Goal: Book appointment/travel/reservation

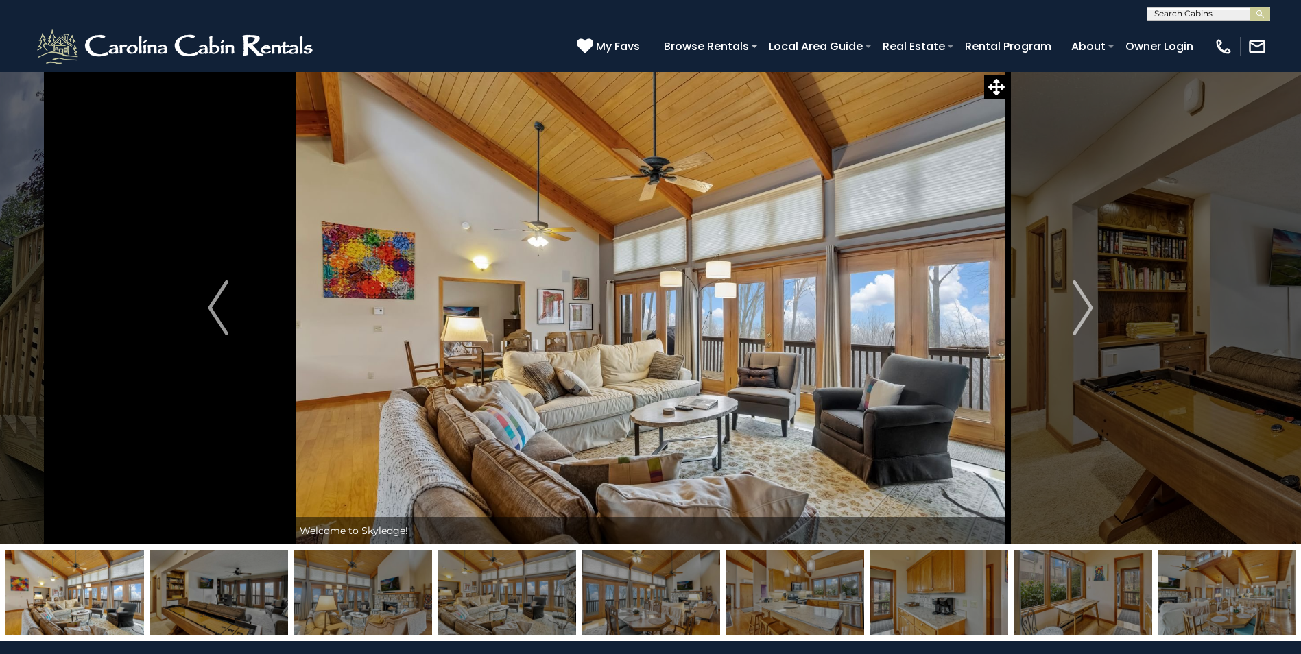
click at [1086, 325] on img "Next" at bounding box center [1083, 308] width 21 height 55
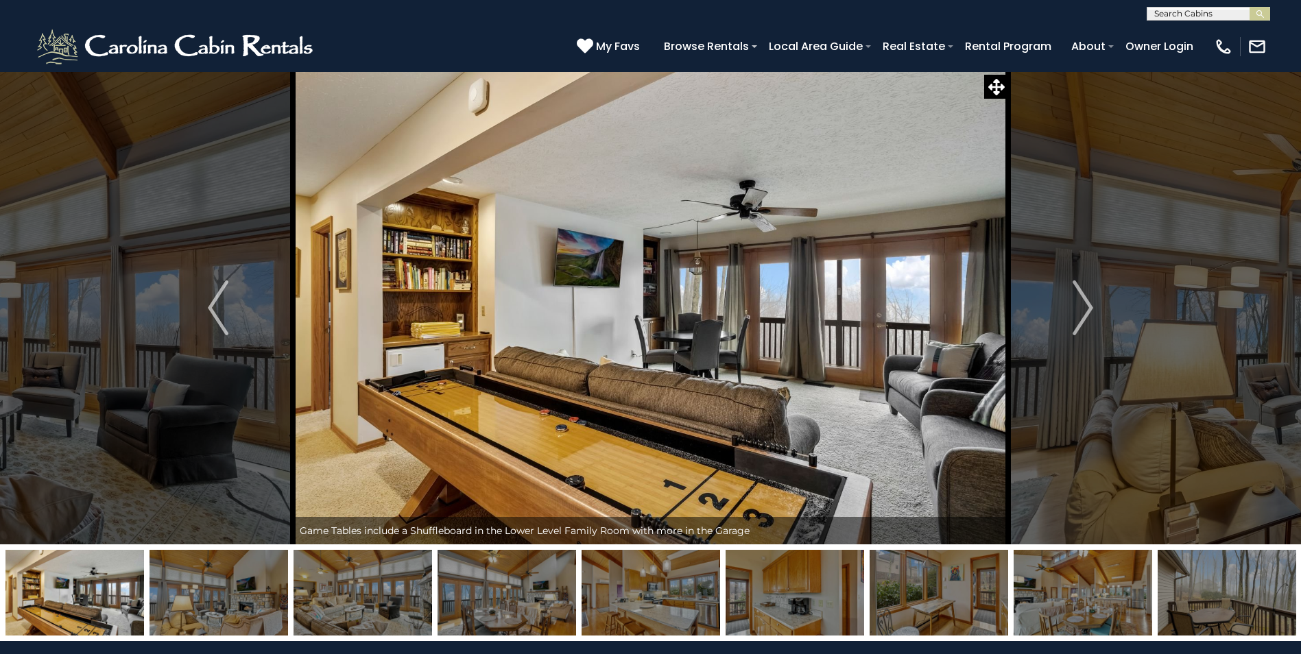
click at [1084, 322] on img "Next" at bounding box center [1083, 308] width 21 height 55
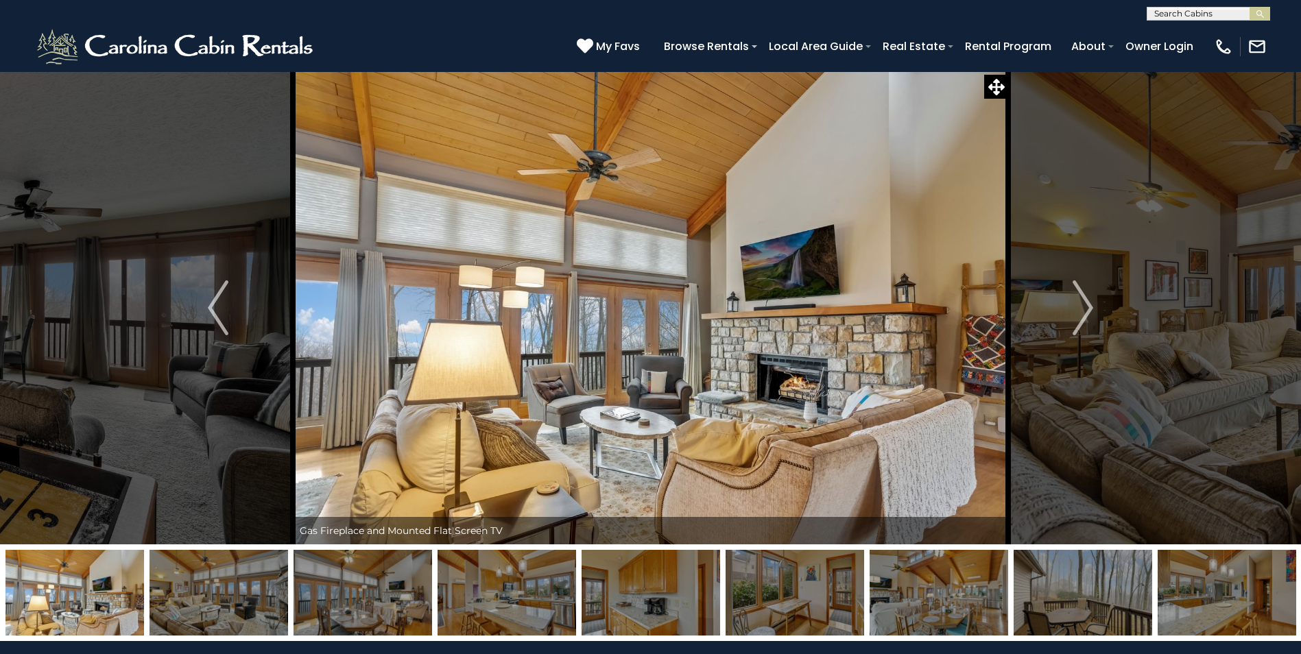
click at [1084, 322] on img "Next" at bounding box center [1083, 308] width 21 height 55
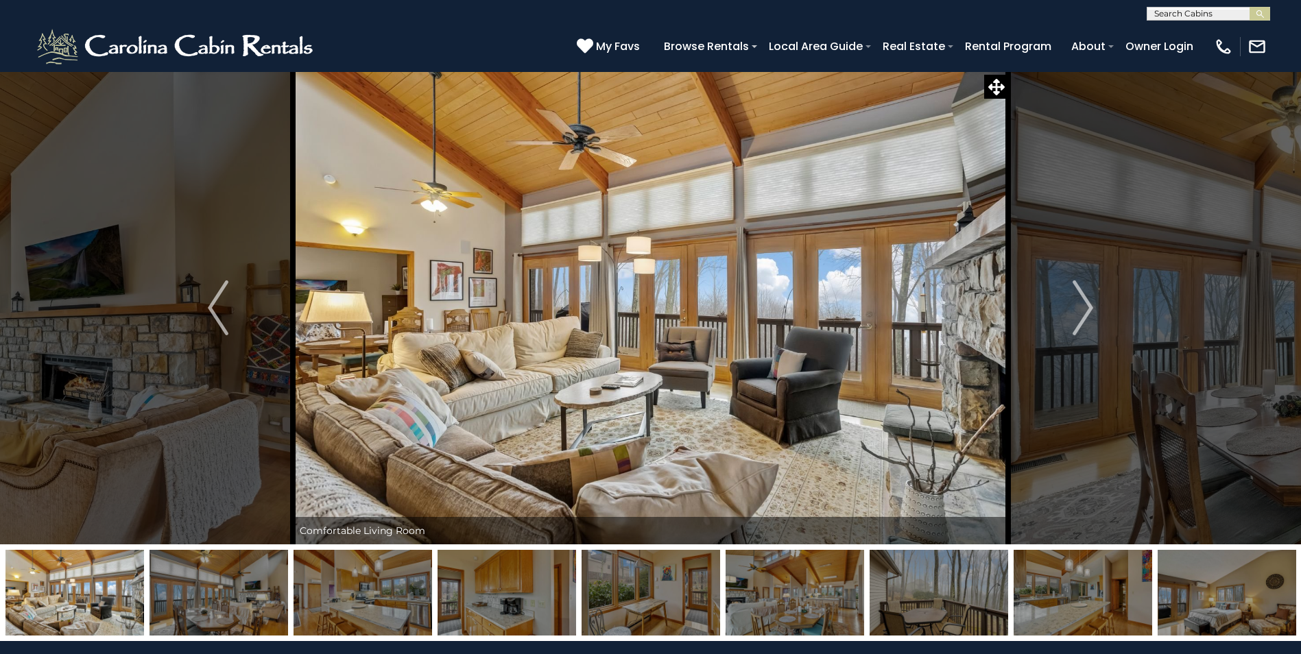
click at [1084, 322] on img "Next" at bounding box center [1083, 308] width 21 height 55
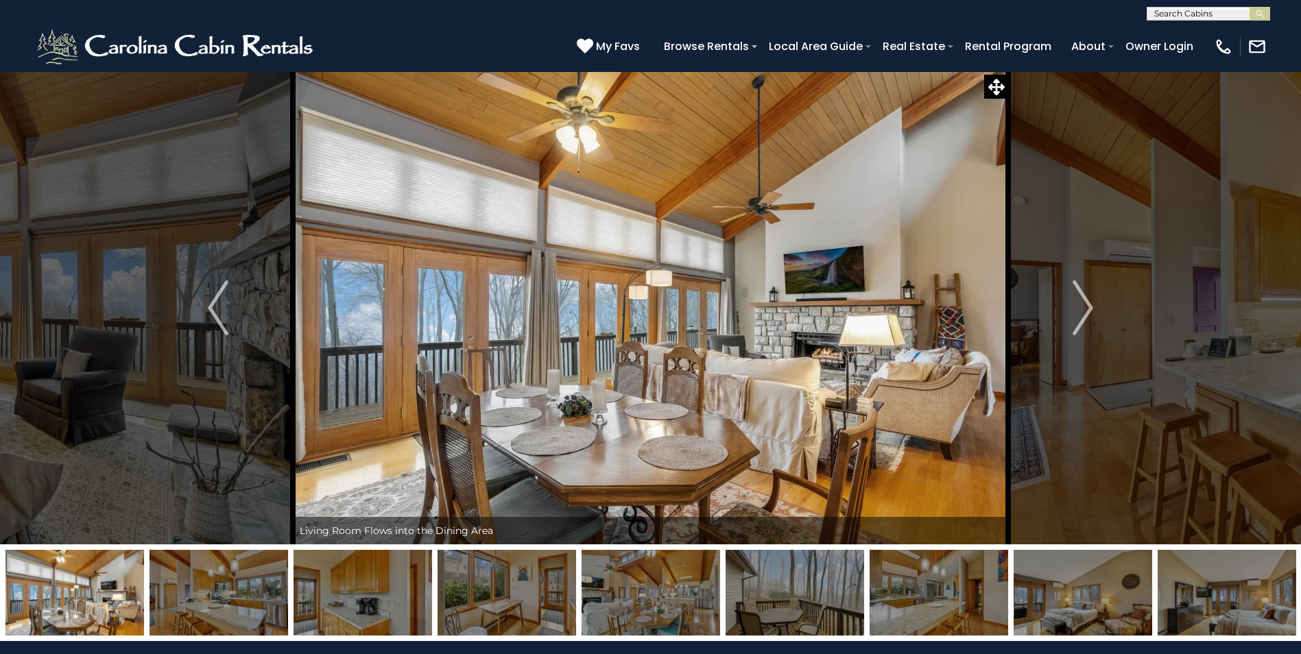
click at [1084, 322] on img "Next" at bounding box center [1083, 308] width 21 height 55
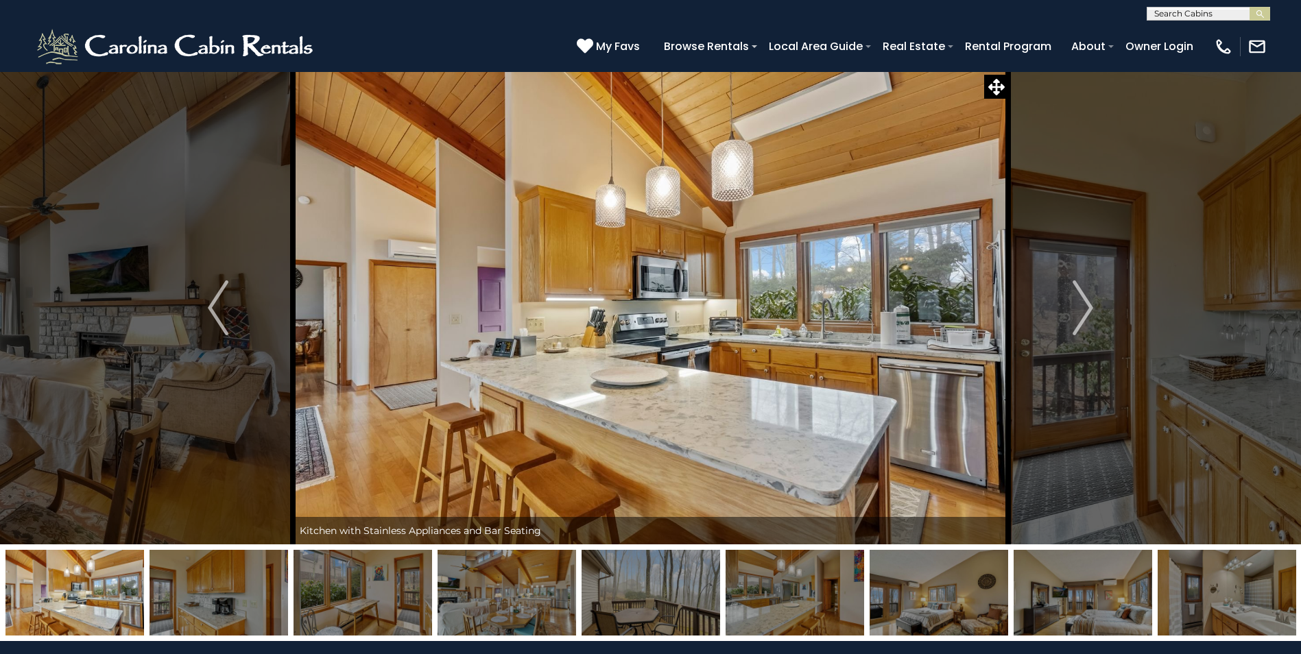
click at [1084, 322] on img "Next" at bounding box center [1083, 308] width 21 height 55
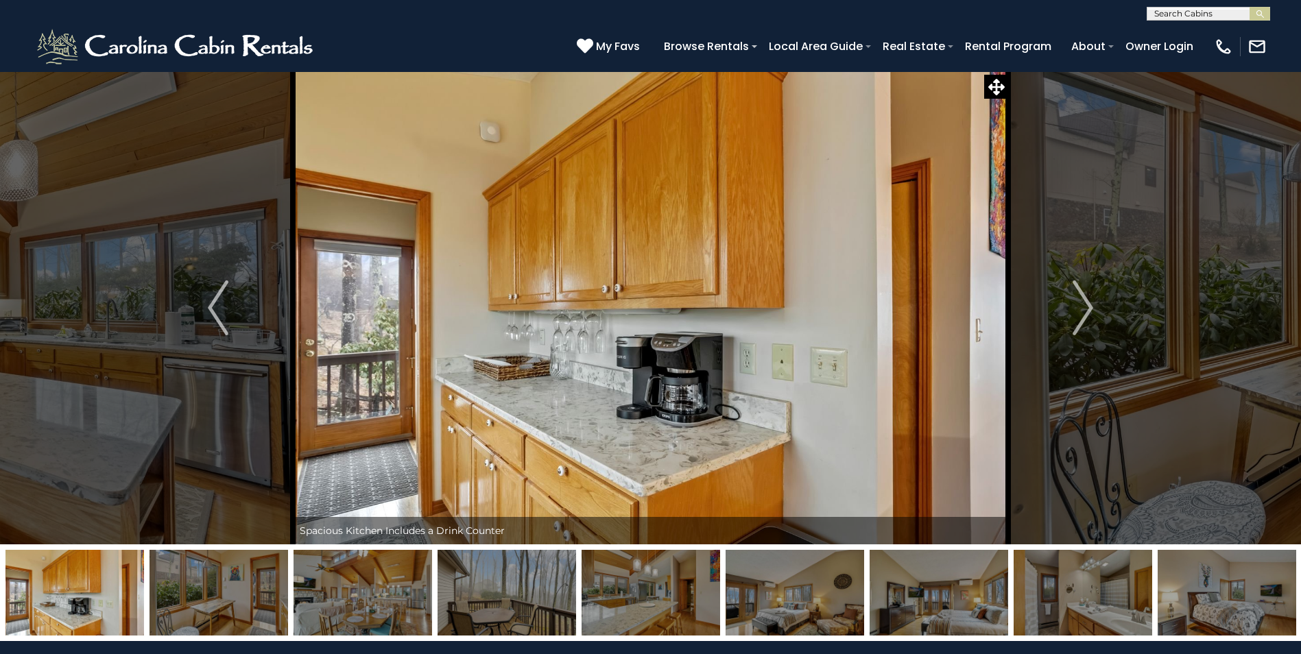
click at [1083, 317] on img "Next" at bounding box center [1083, 308] width 21 height 55
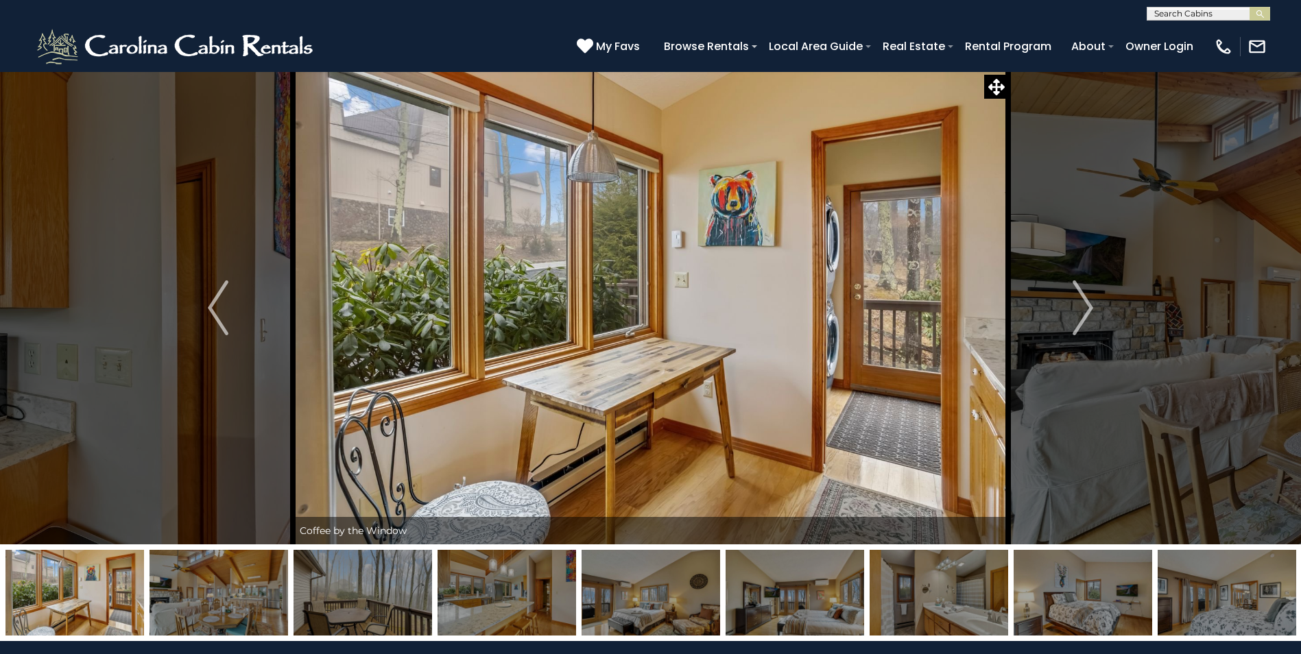
click at [1084, 309] on img "Next" at bounding box center [1083, 308] width 21 height 55
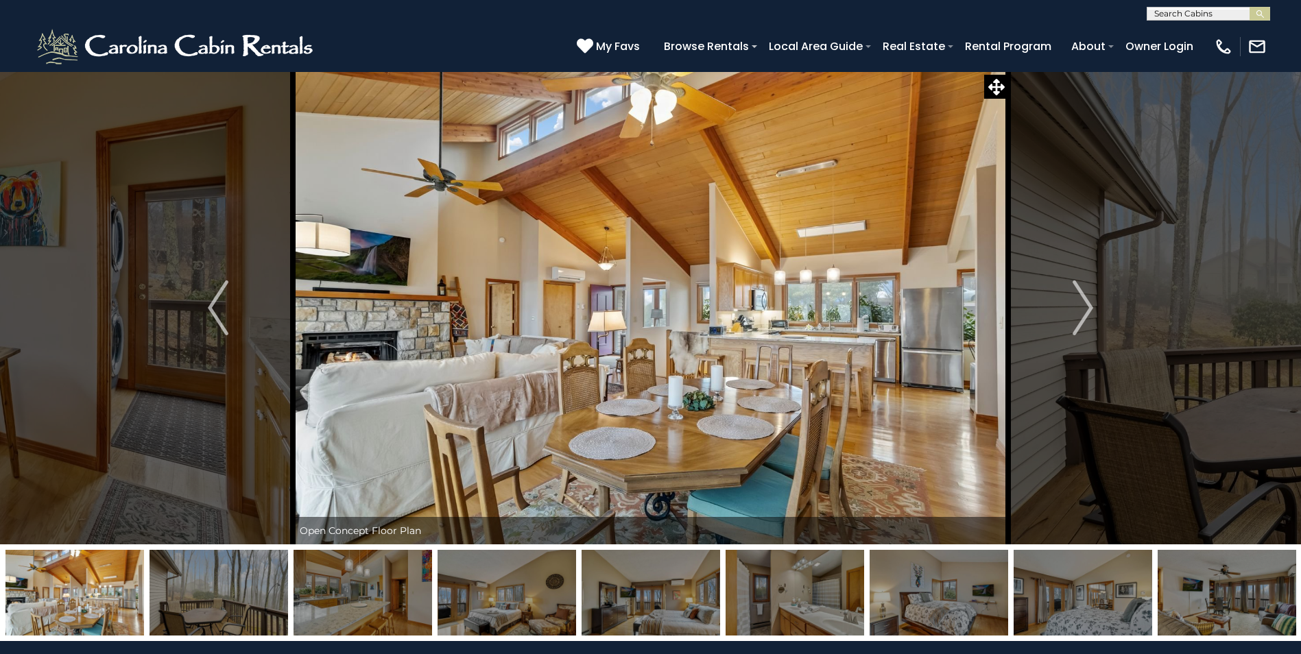
click at [1084, 309] on img "Next" at bounding box center [1083, 308] width 21 height 55
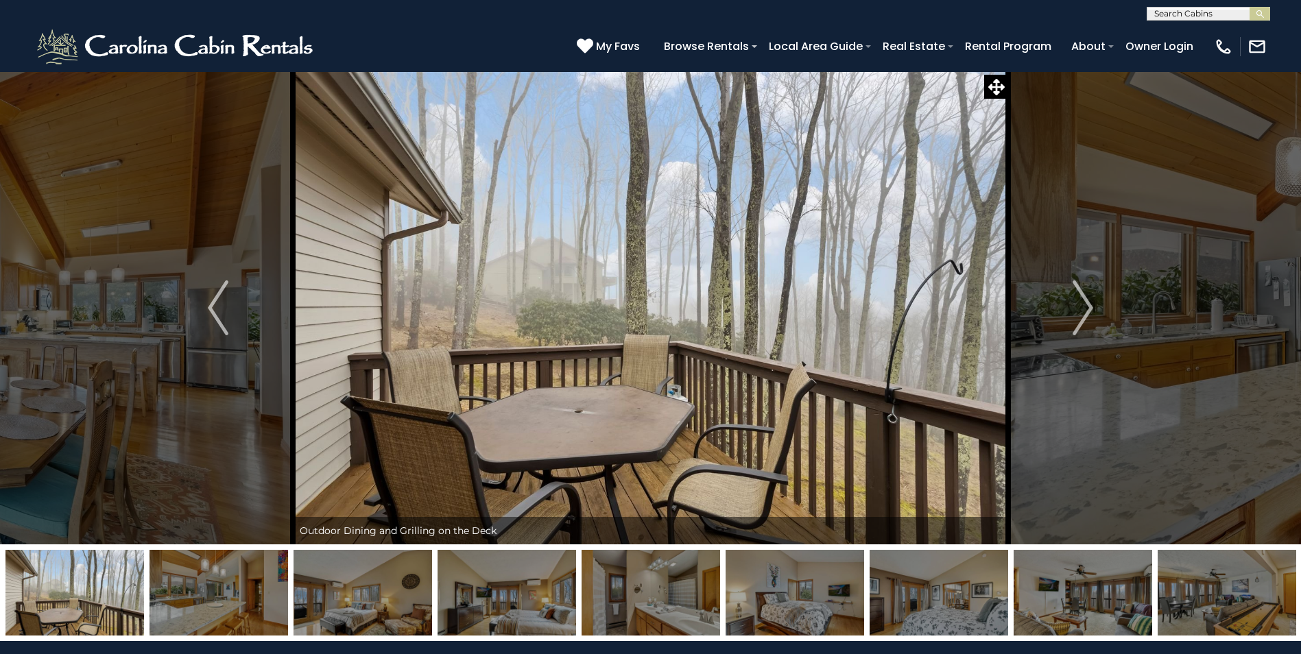
click at [1084, 309] on img "Next" at bounding box center [1083, 308] width 21 height 55
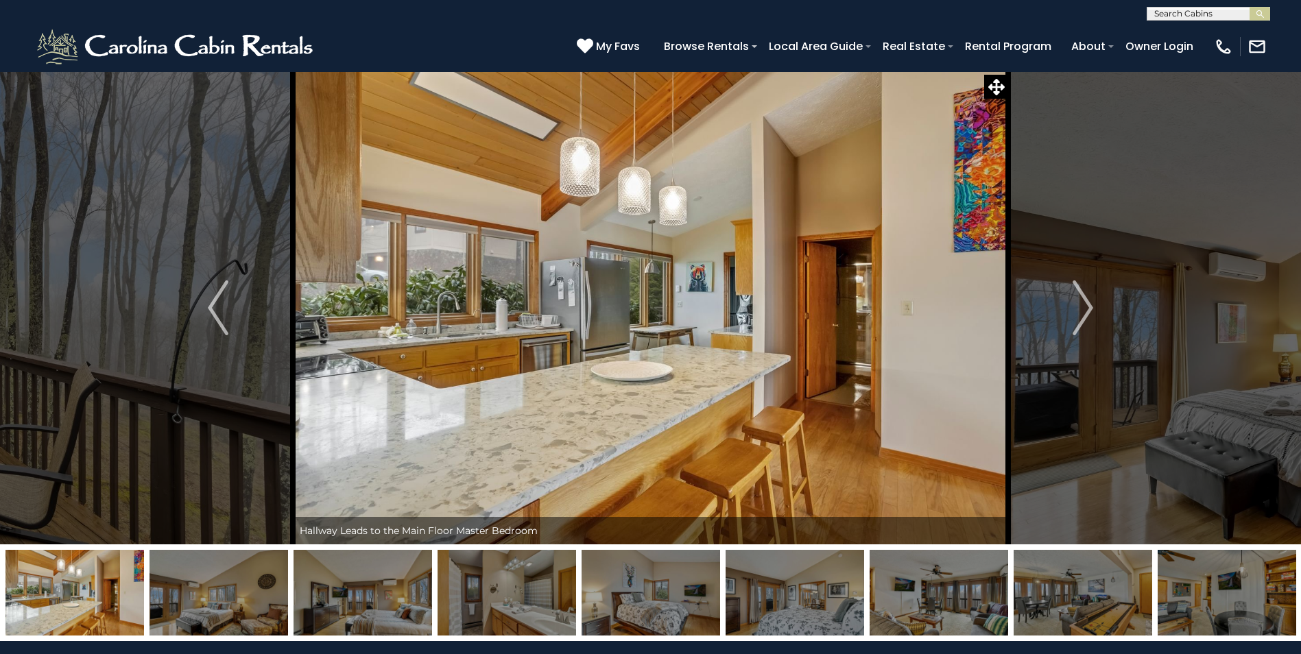
click at [1084, 309] on img "Next" at bounding box center [1083, 308] width 21 height 55
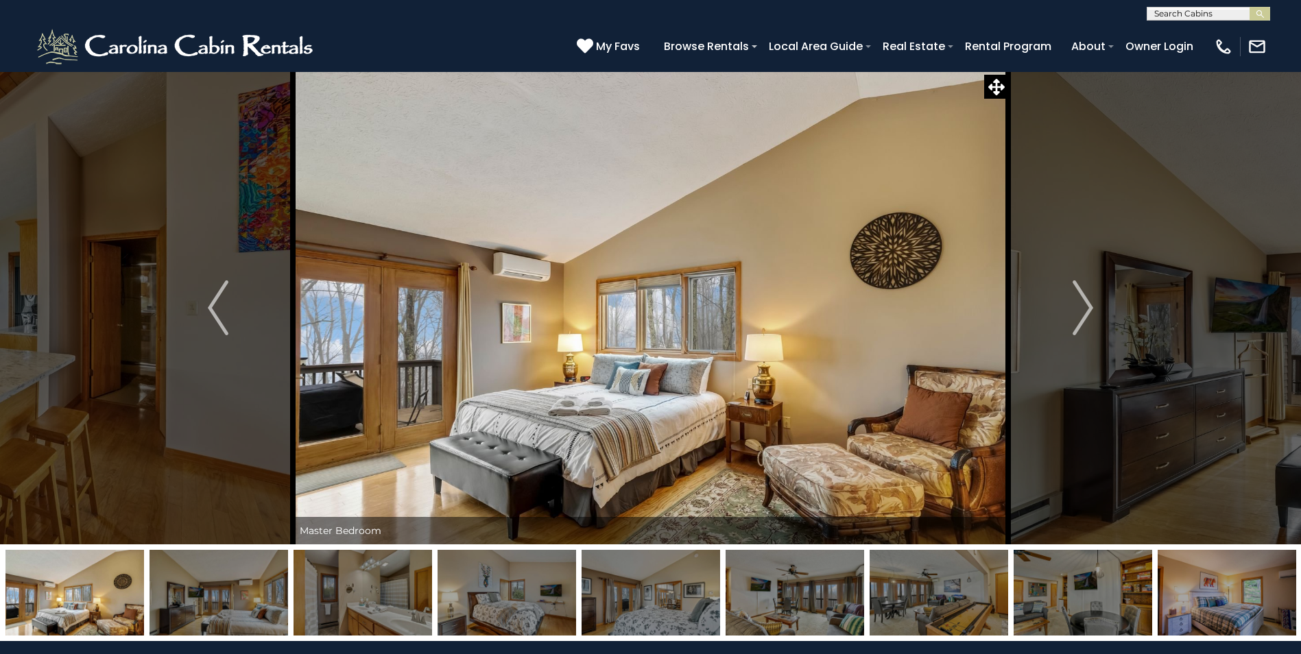
click at [1084, 309] on img "Next" at bounding box center [1083, 308] width 21 height 55
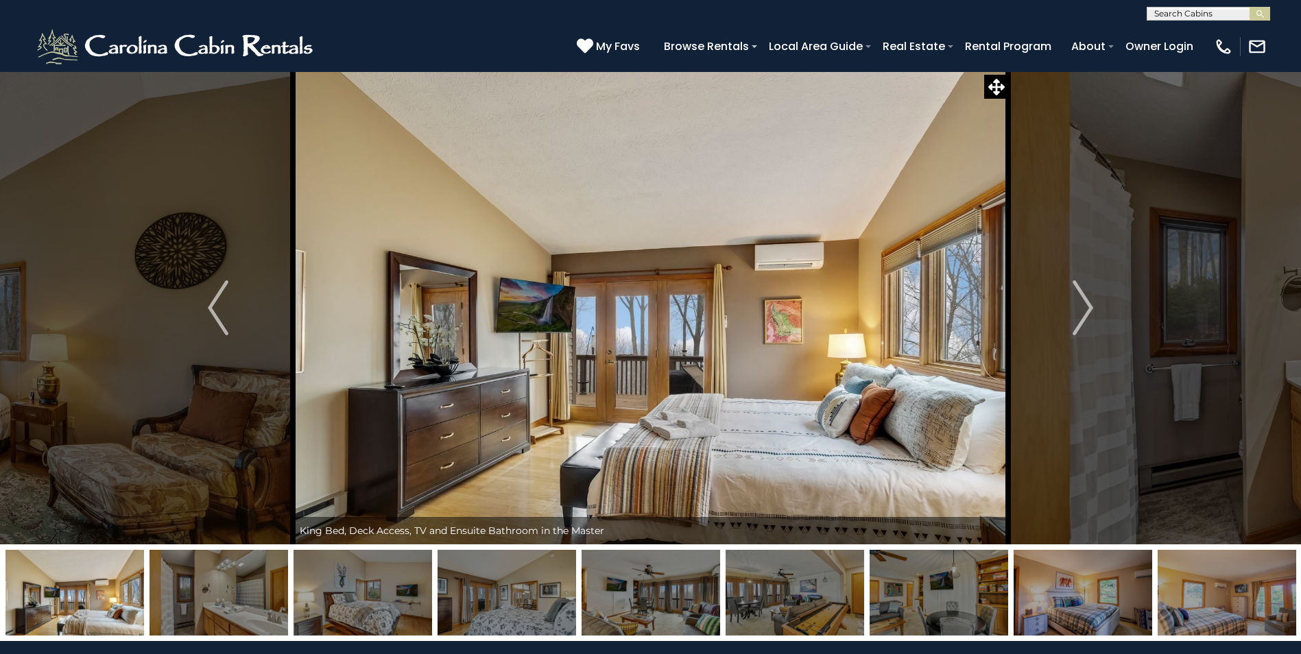
click at [1084, 309] on img "Next" at bounding box center [1083, 308] width 21 height 55
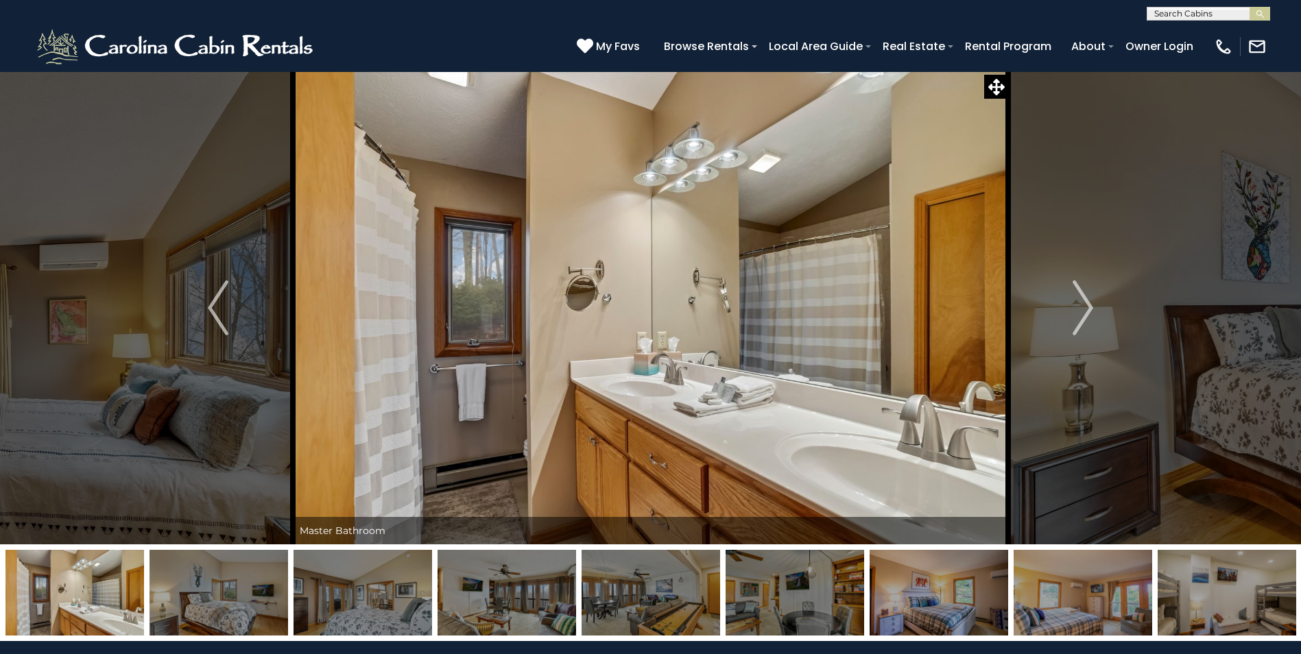
click at [1084, 309] on img "Next" at bounding box center [1083, 308] width 21 height 55
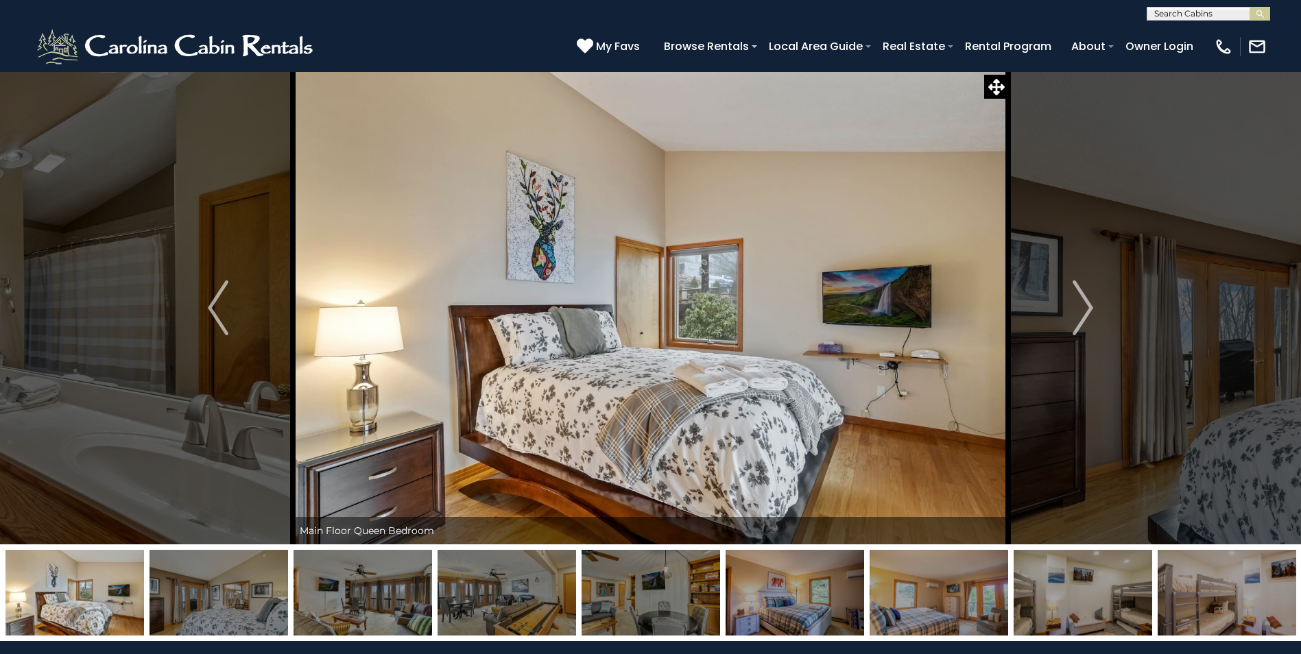
click at [1084, 309] on img "Next" at bounding box center [1083, 308] width 21 height 55
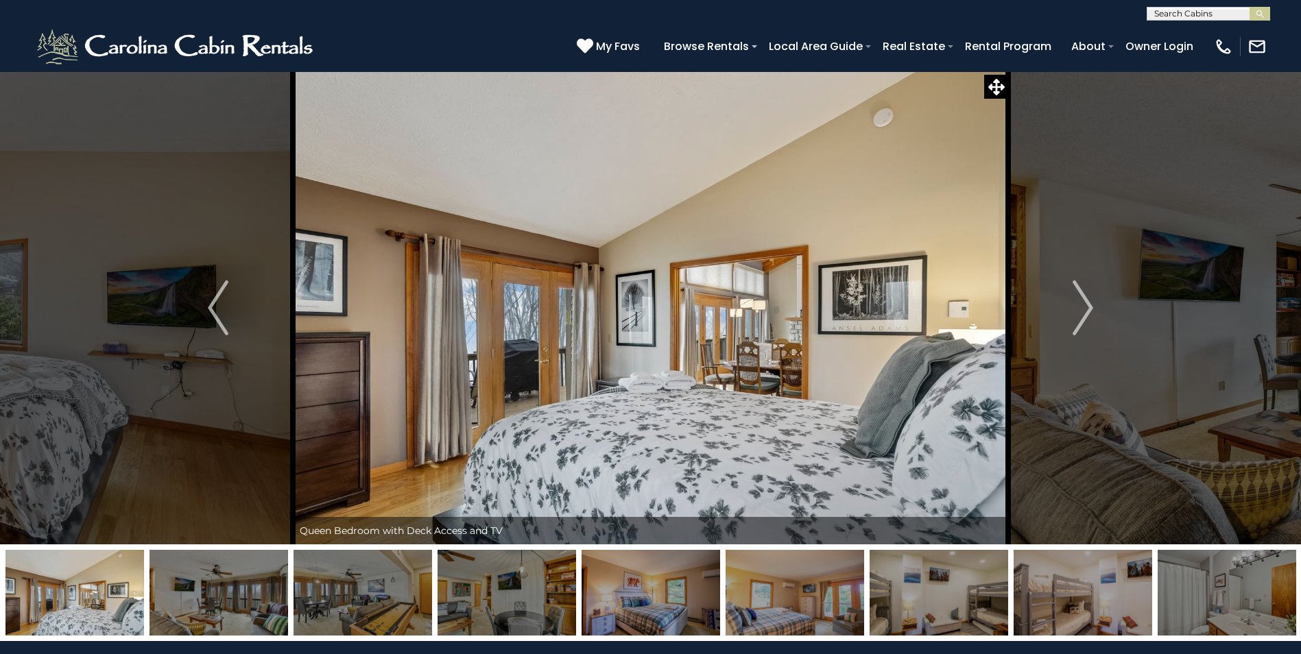
click at [1084, 309] on img "Next" at bounding box center [1083, 308] width 21 height 55
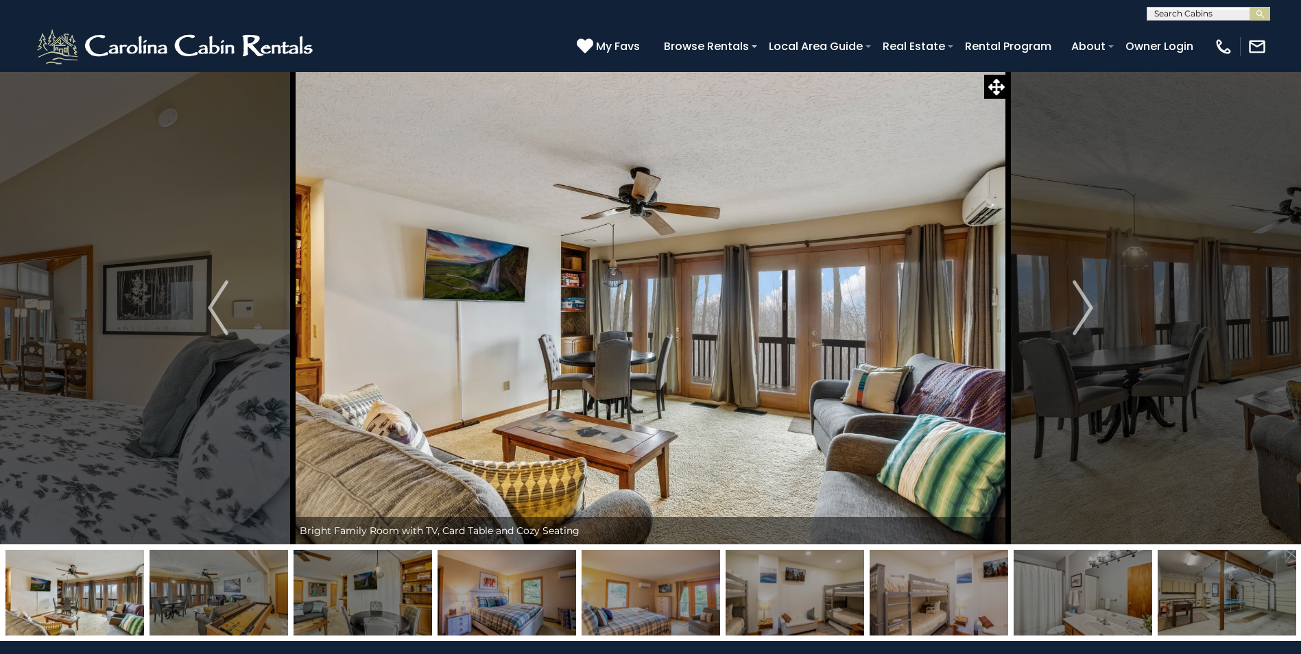
click at [1084, 309] on img "Next" at bounding box center [1083, 308] width 21 height 55
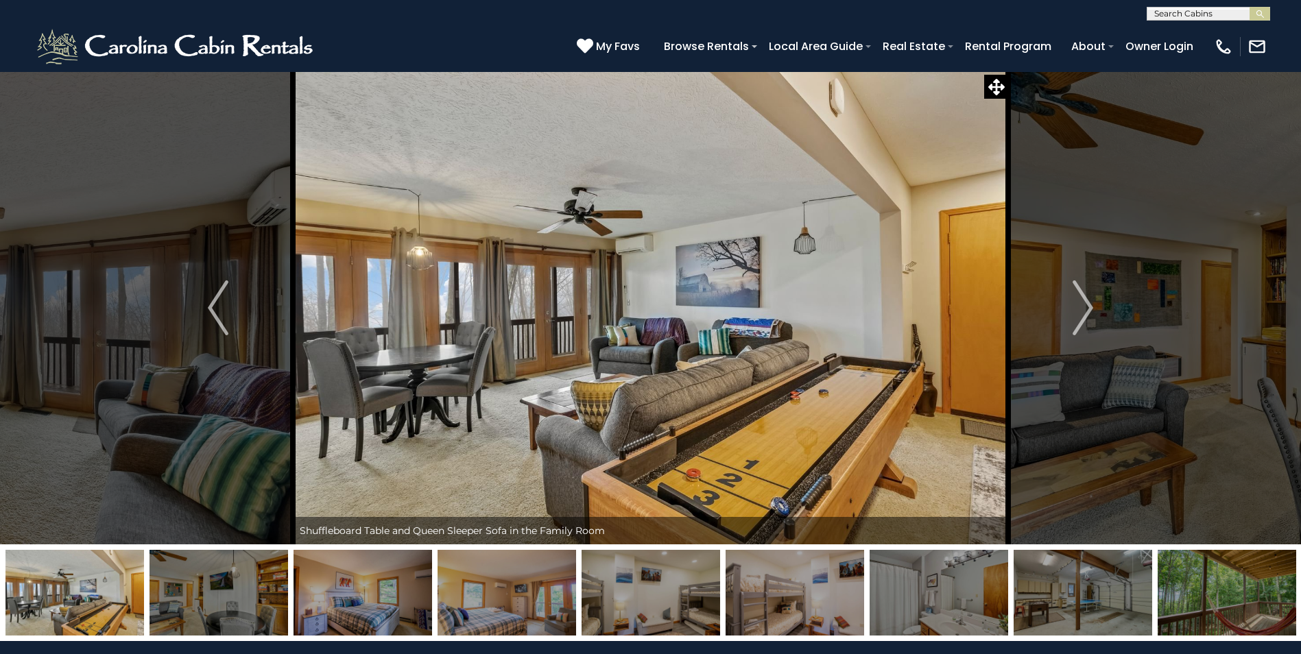
click at [1084, 309] on img "Next" at bounding box center [1083, 308] width 21 height 55
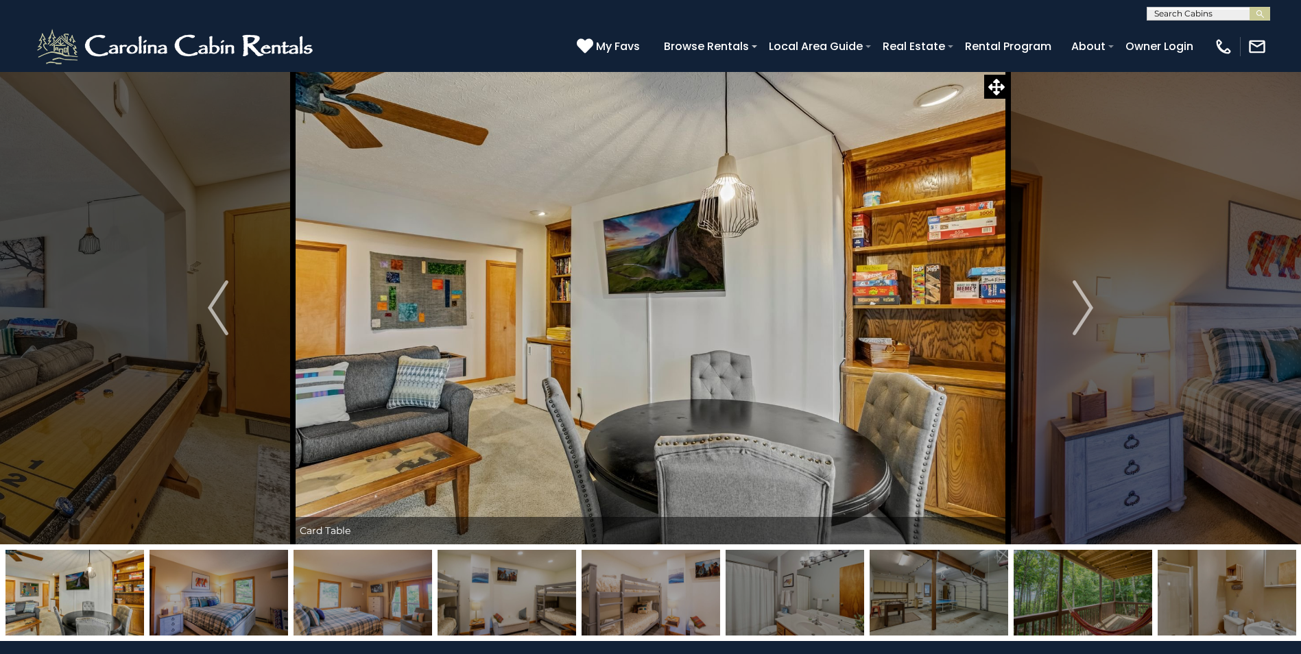
click at [1084, 309] on img "Next" at bounding box center [1083, 308] width 21 height 55
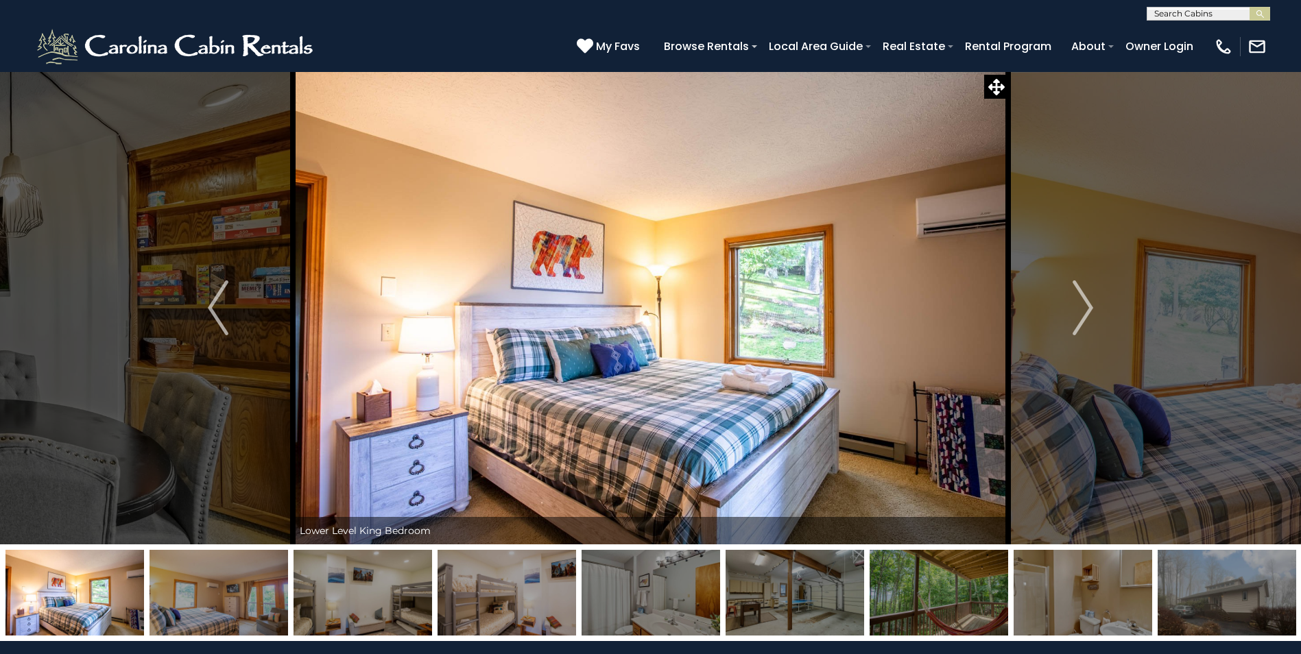
click at [204, 320] on button "Previous" at bounding box center [218, 307] width 150 height 473
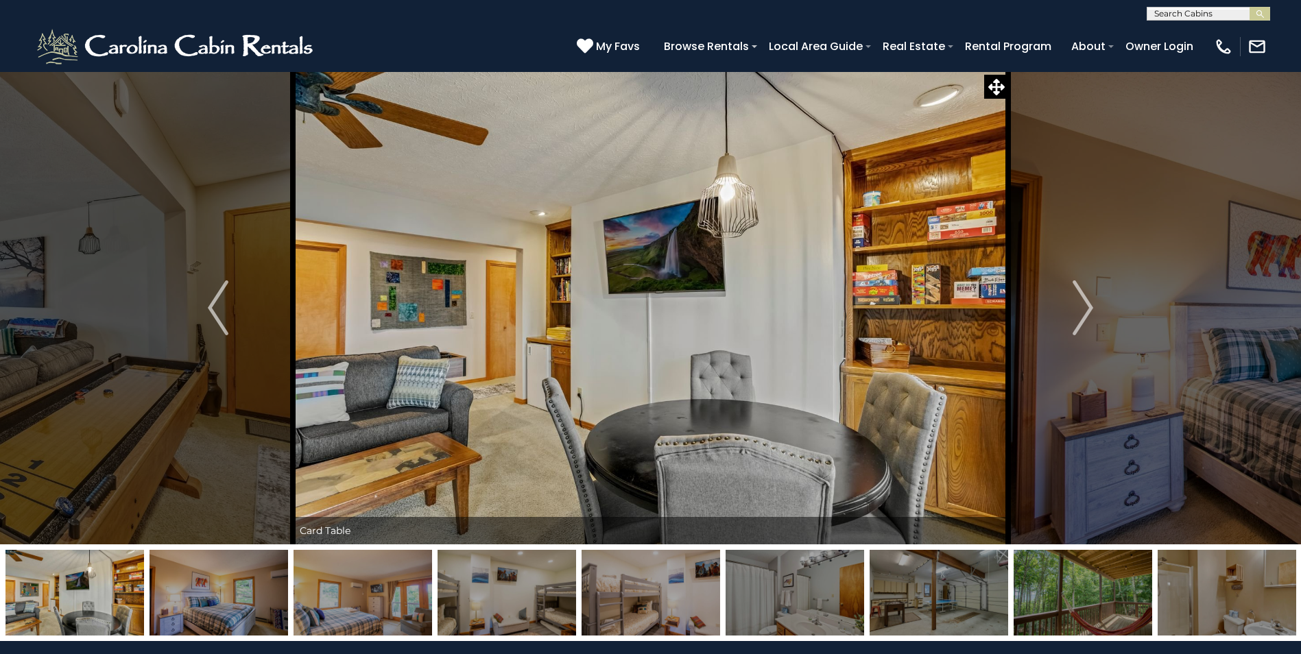
click at [1070, 304] on button "Next" at bounding box center [1083, 307] width 150 height 473
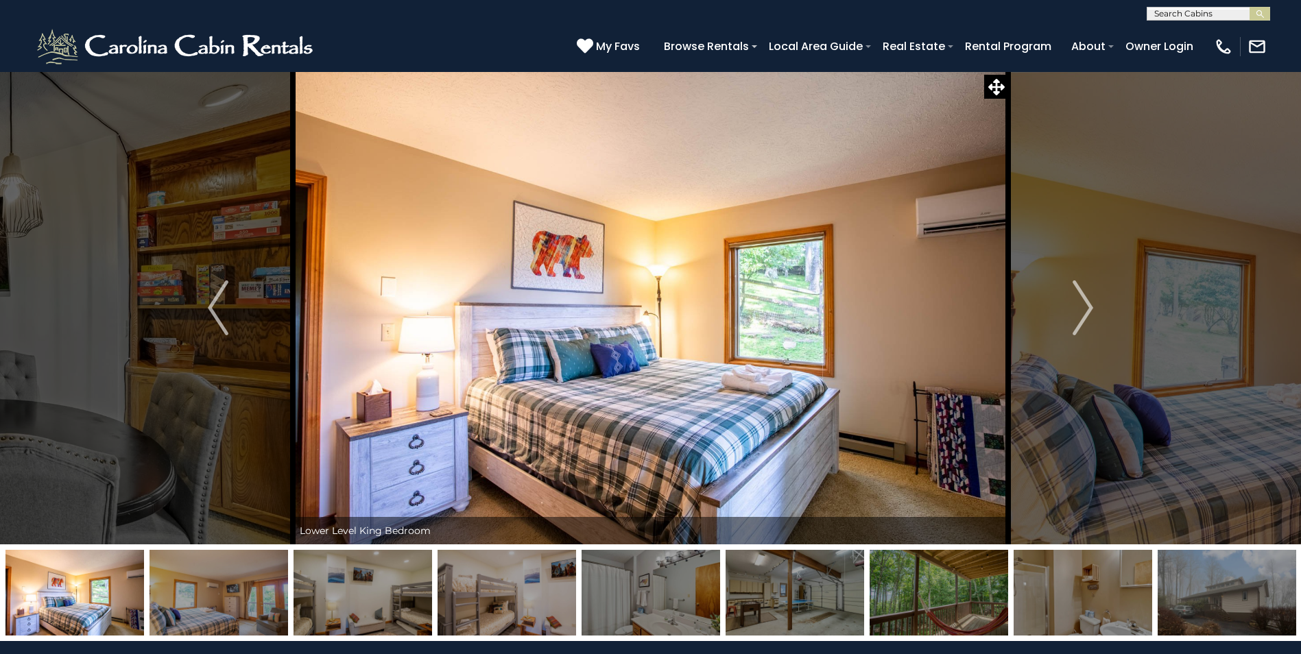
click at [1077, 305] on img "Next" at bounding box center [1083, 308] width 21 height 55
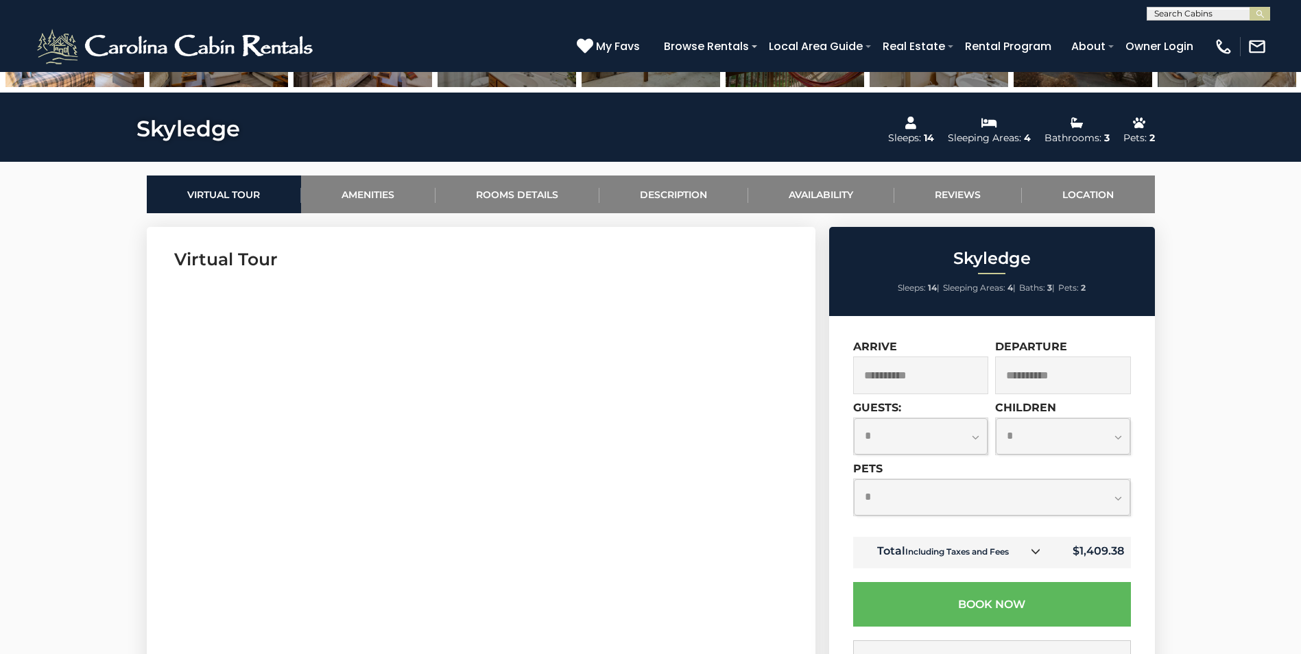
scroll to position [137, 0]
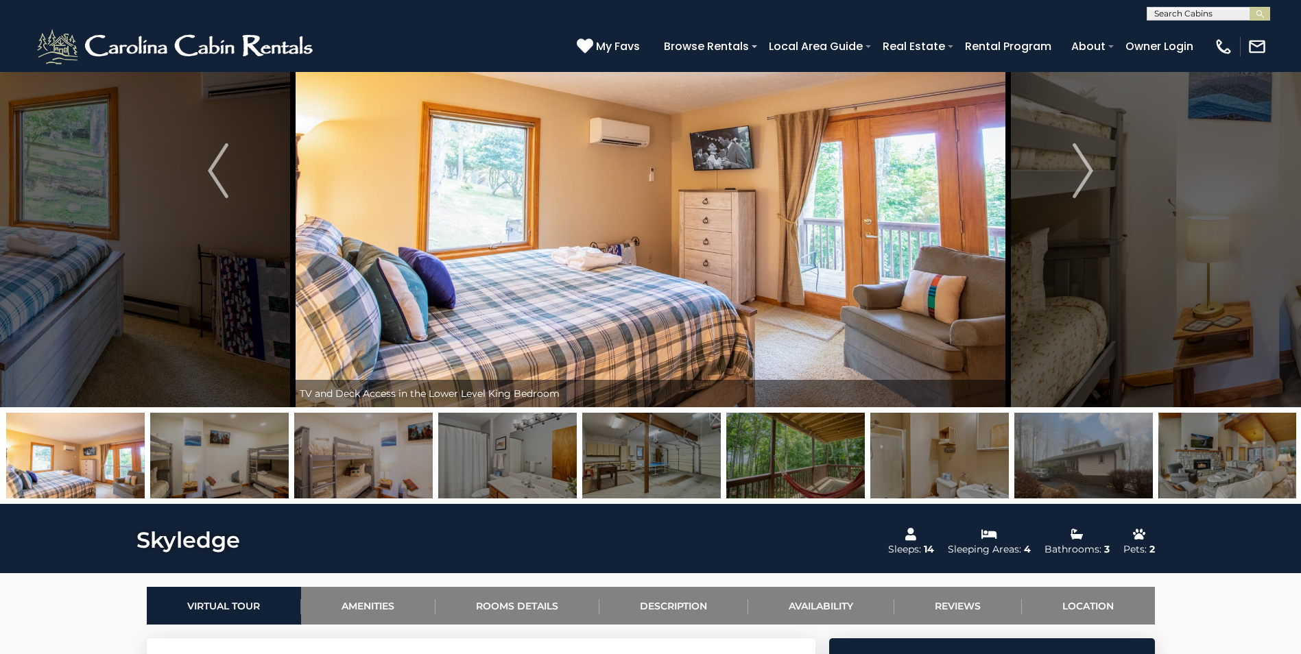
click at [632, 463] on img at bounding box center [651, 456] width 139 height 86
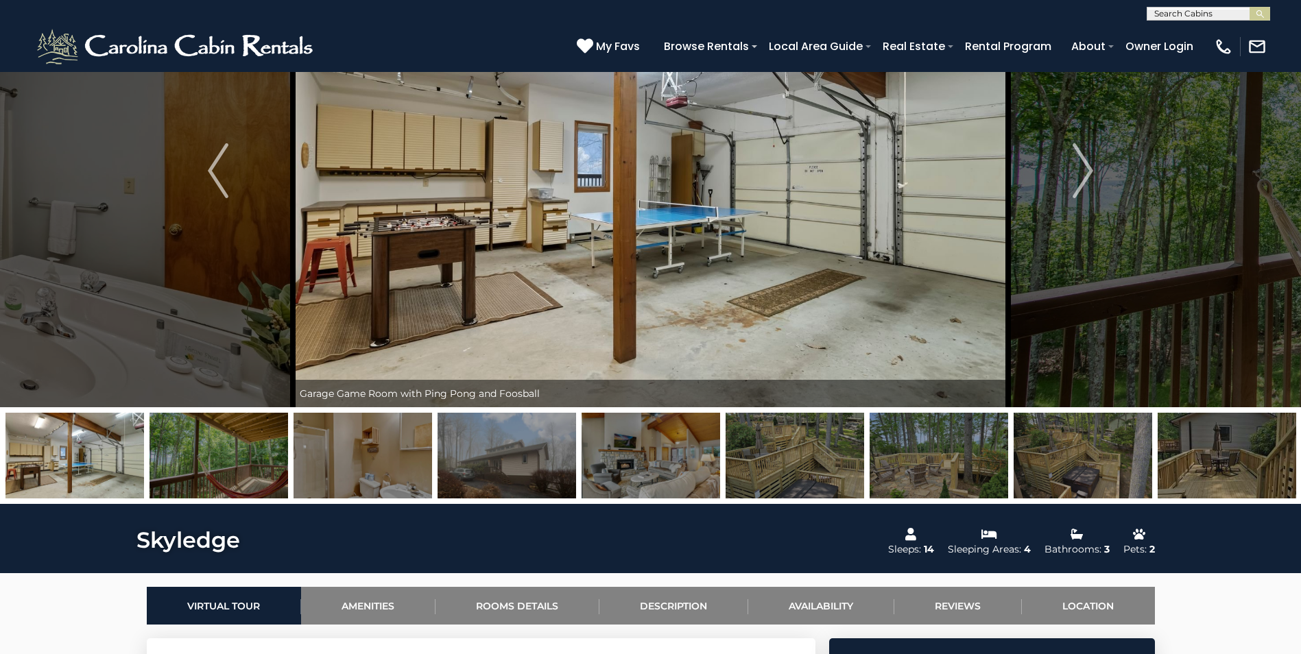
click at [359, 465] on img at bounding box center [363, 456] width 139 height 86
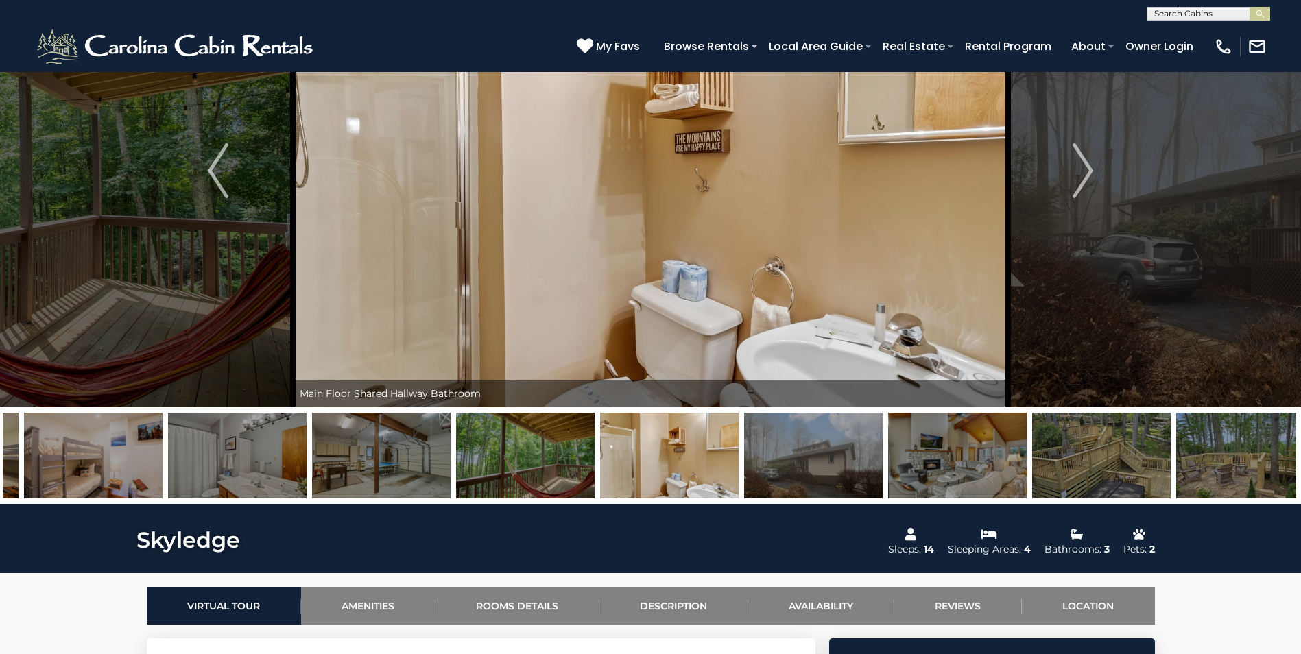
drag, startPoint x: 366, startPoint y: 457, endPoint x: 954, endPoint y: 438, distance: 588.0
click at [954, 438] on img at bounding box center [957, 456] width 139 height 86
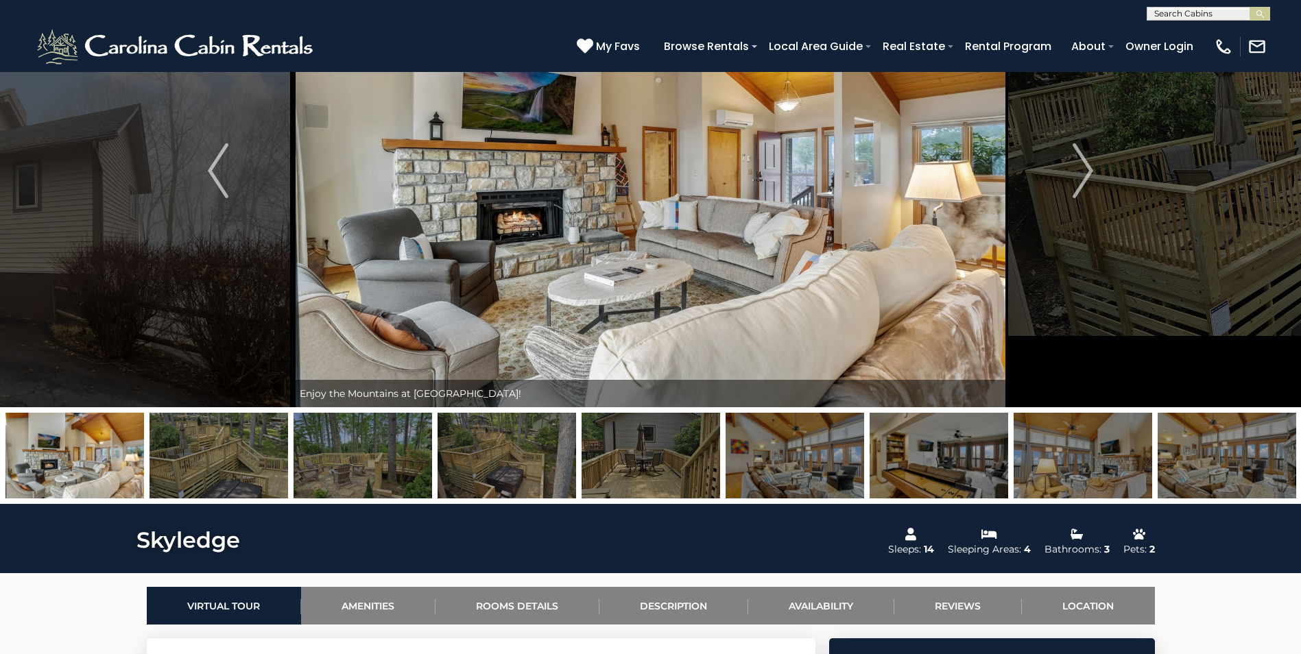
click at [214, 164] on img "Previous" at bounding box center [218, 170] width 21 height 55
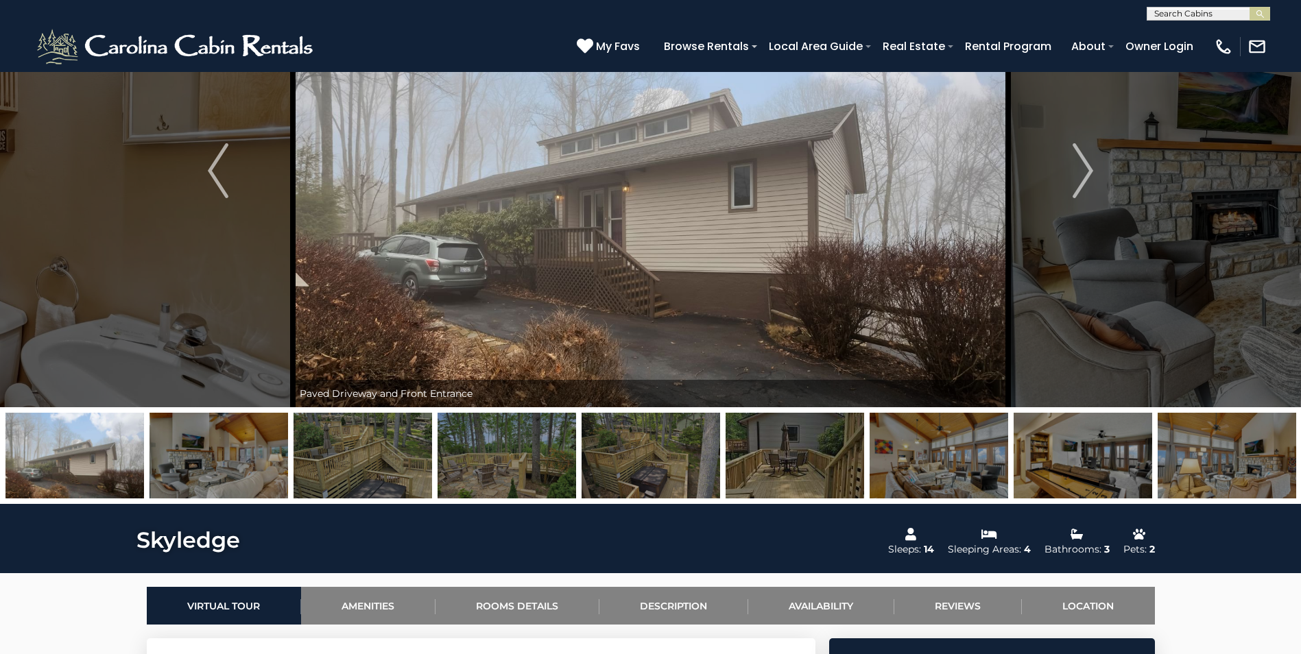
click at [214, 164] on img "Previous" at bounding box center [218, 170] width 21 height 55
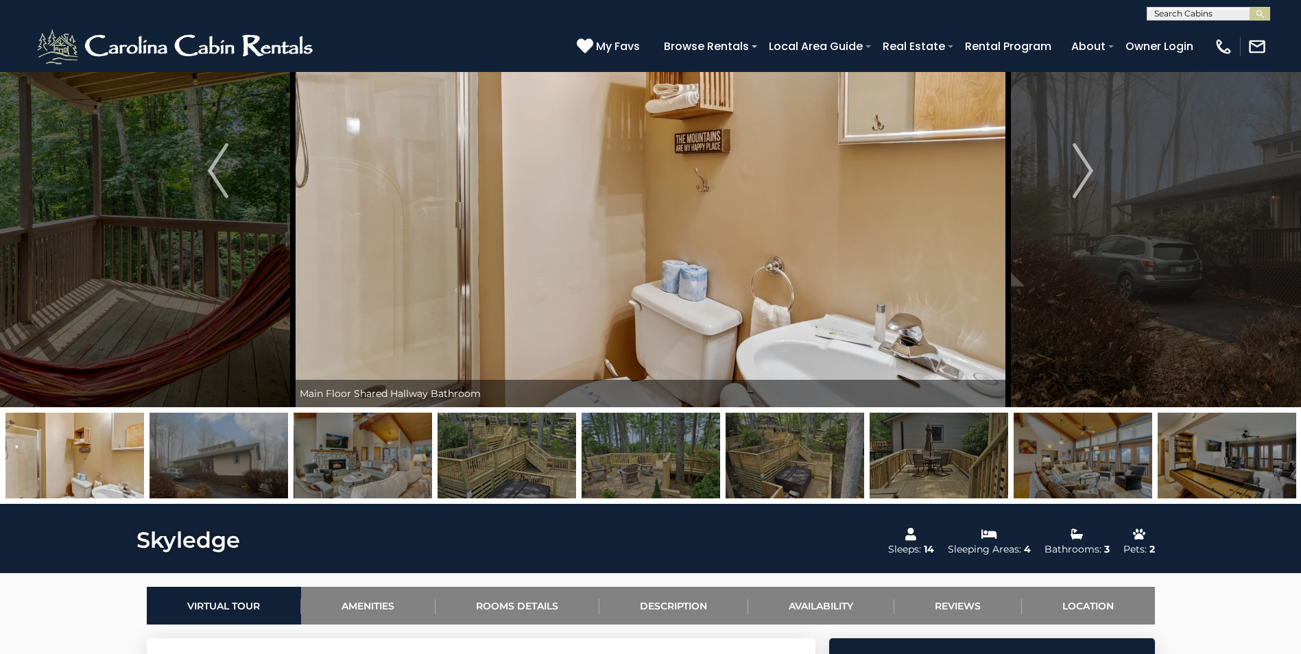
click at [214, 164] on img "Previous" at bounding box center [218, 170] width 21 height 55
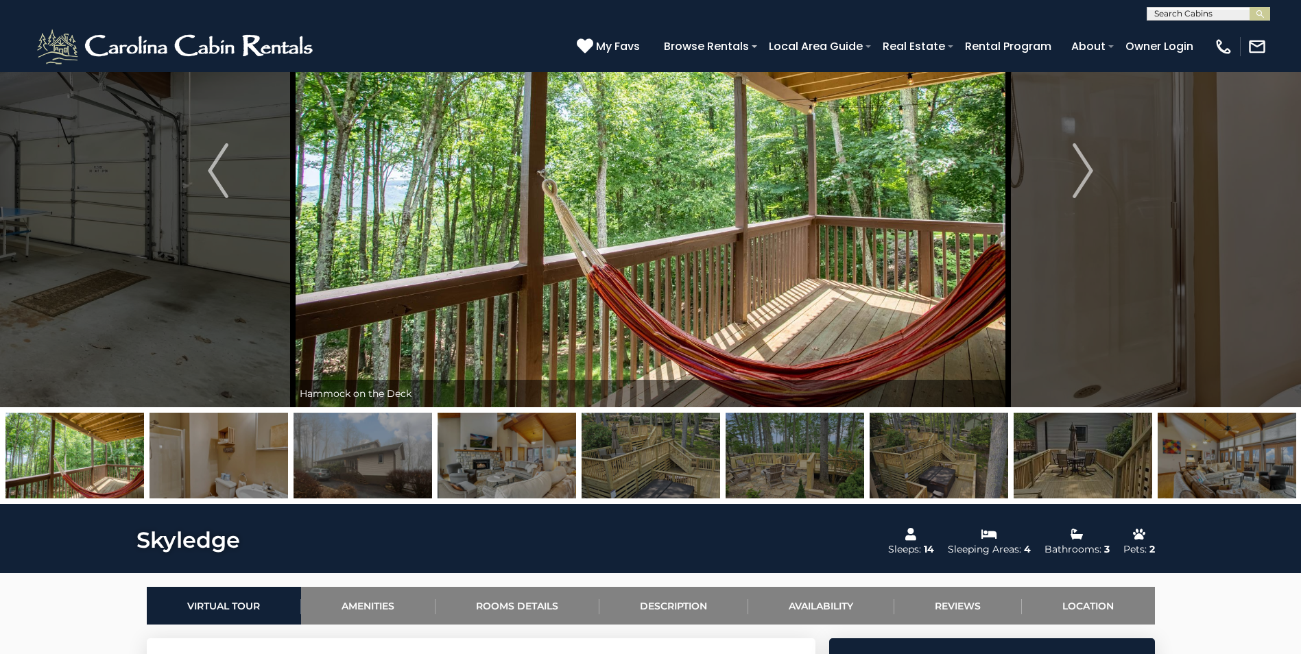
click at [214, 164] on img "Previous" at bounding box center [218, 170] width 21 height 55
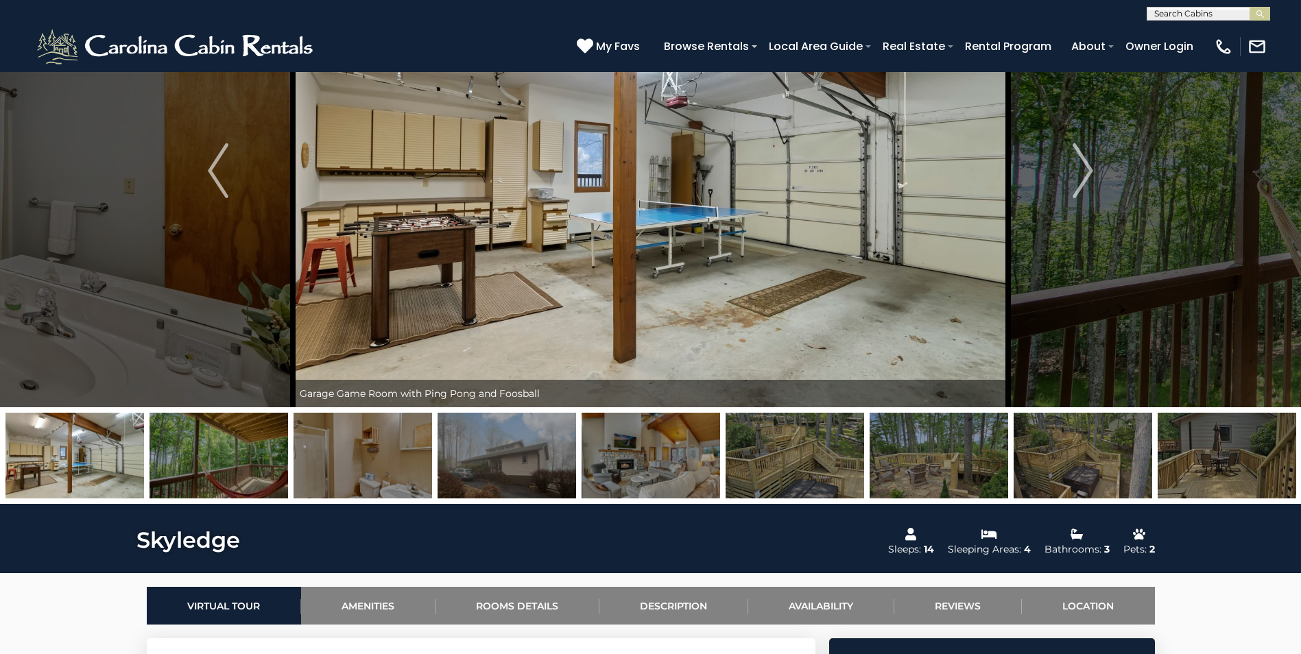
click at [214, 164] on img "Previous" at bounding box center [218, 170] width 21 height 55
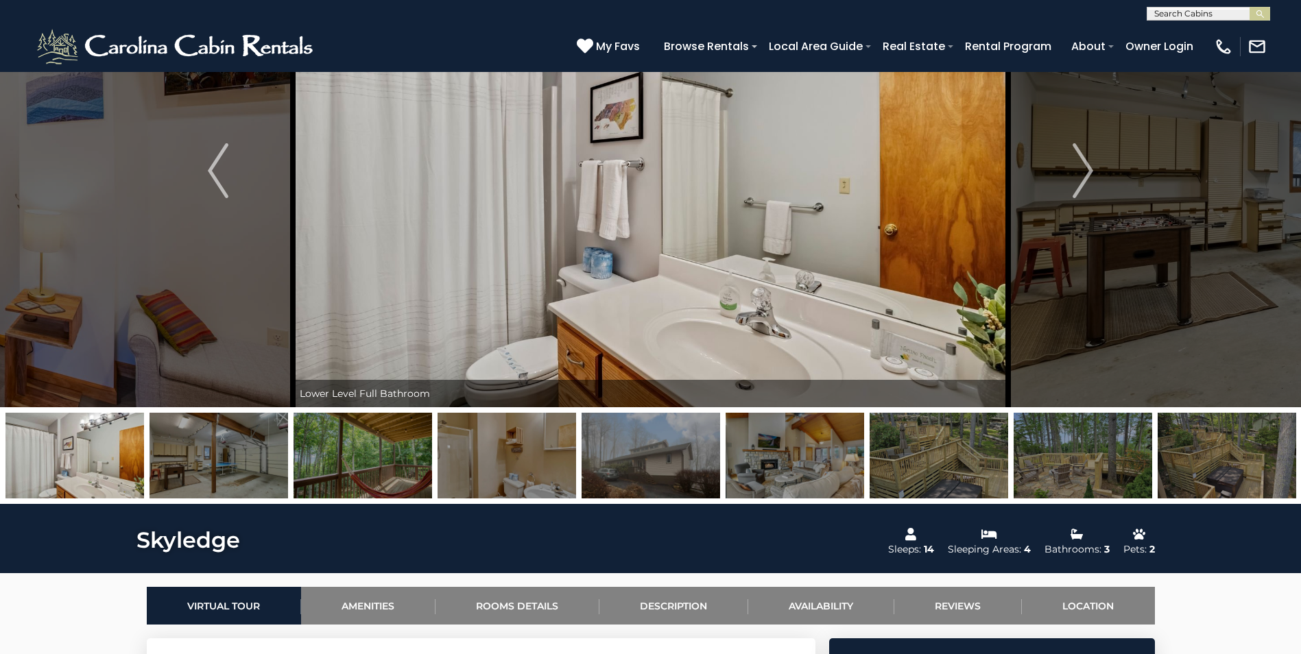
click at [214, 164] on img "Previous" at bounding box center [218, 170] width 21 height 55
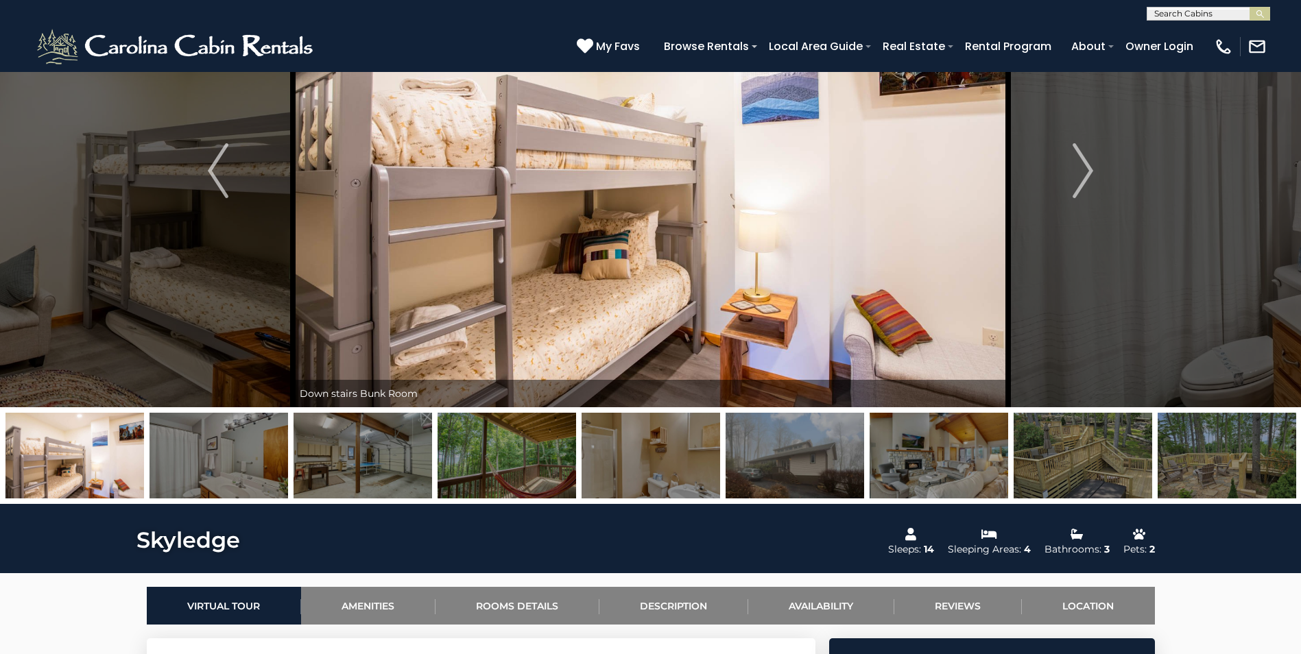
click at [214, 164] on img "Previous" at bounding box center [218, 170] width 21 height 55
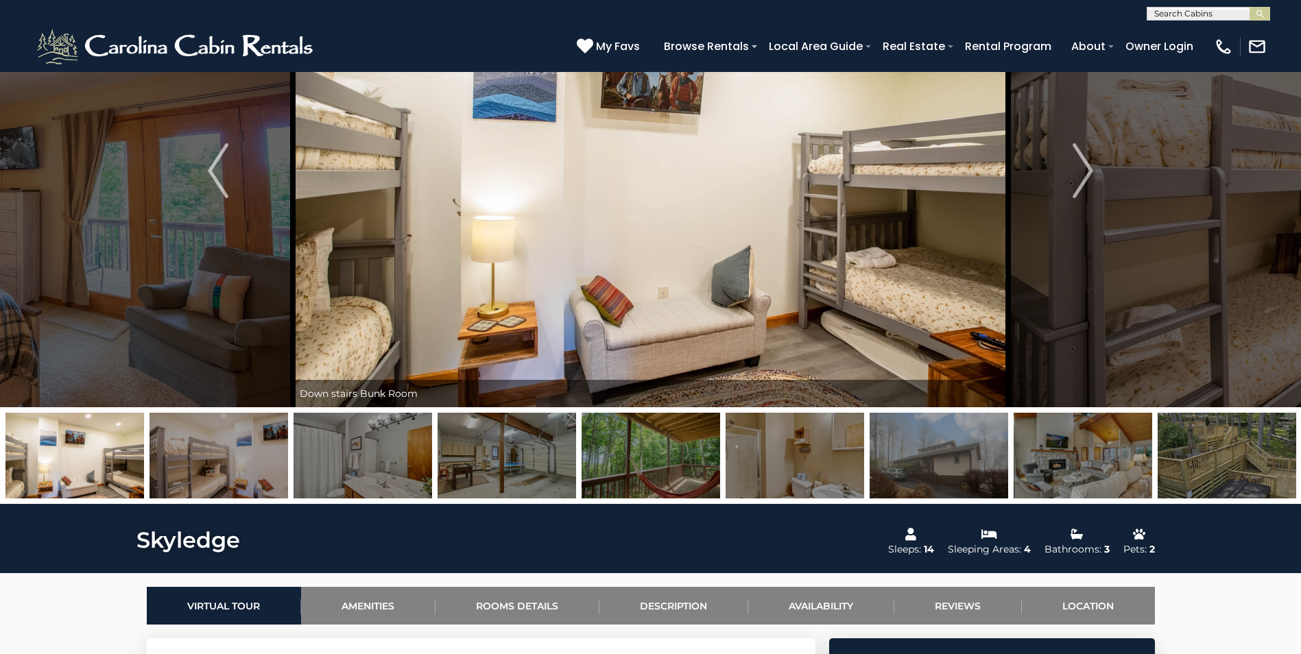
click at [214, 164] on img "Previous" at bounding box center [218, 170] width 21 height 55
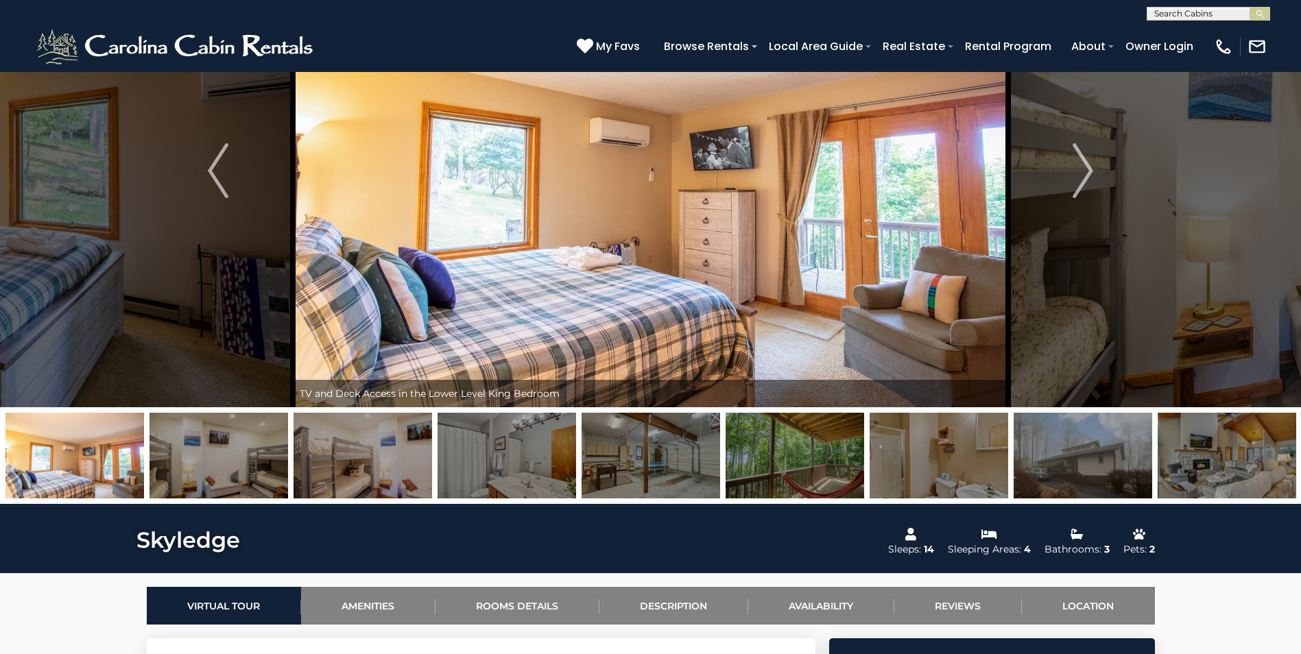
click at [214, 164] on img "Previous" at bounding box center [218, 170] width 21 height 55
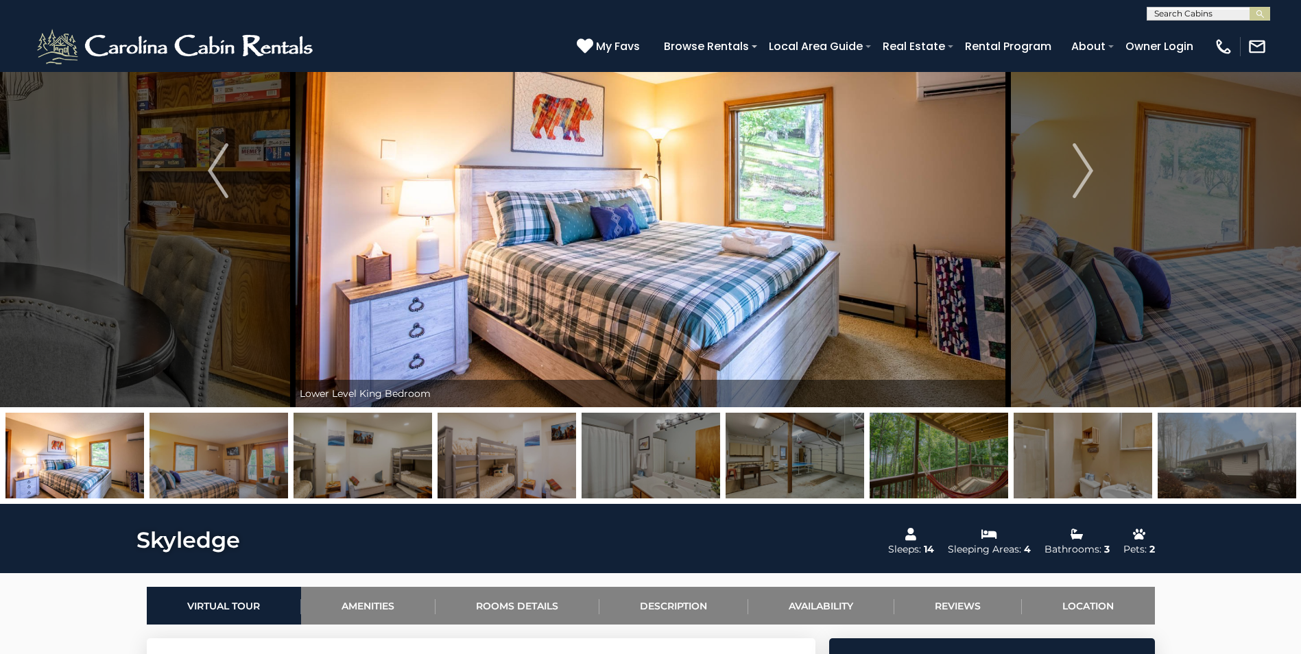
click at [781, 473] on img at bounding box center [795, 456] width 139 height 86
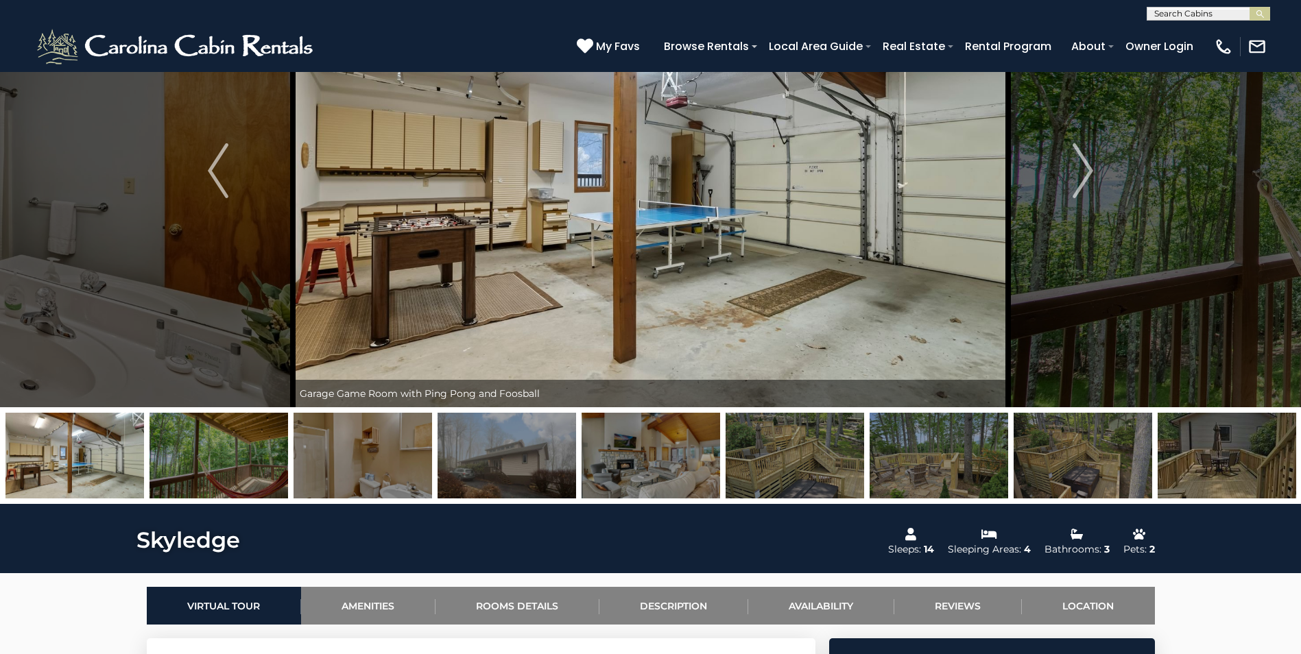
click at [209, 174] on img "Previous" at bounding box center [218, 170] width 21 height 55
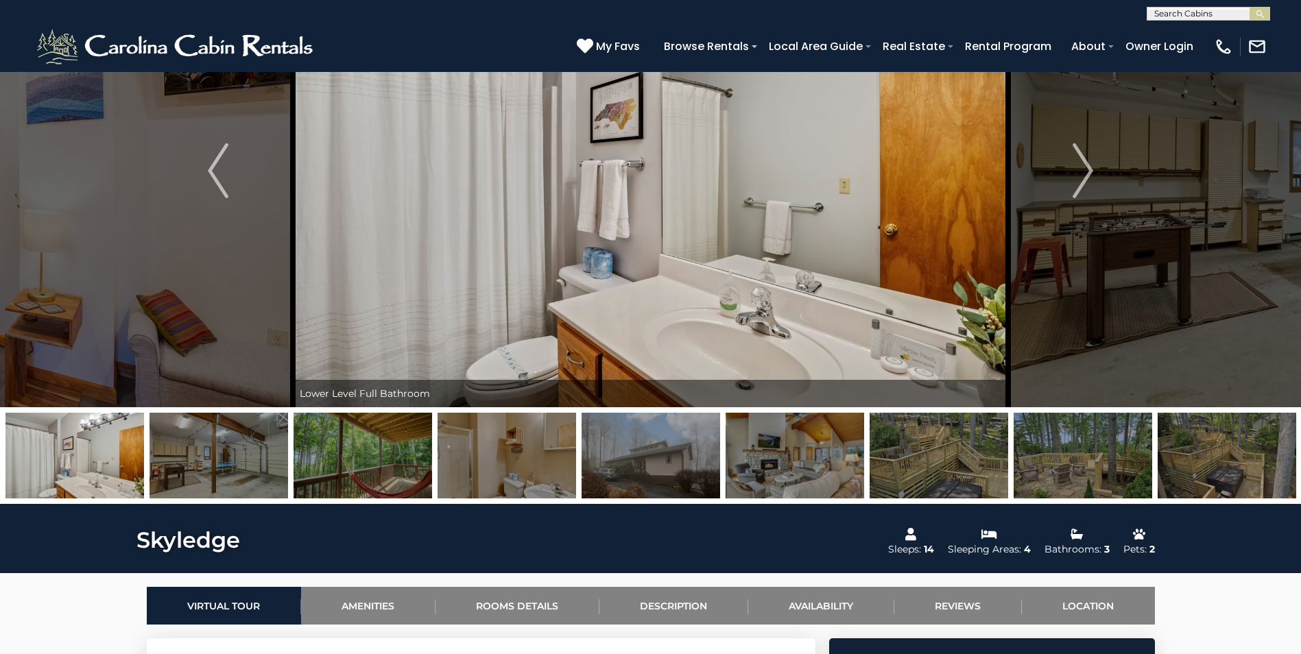
click at [209, 174] on img "Previous" at bounding box center [218, 170] width 21 height 55
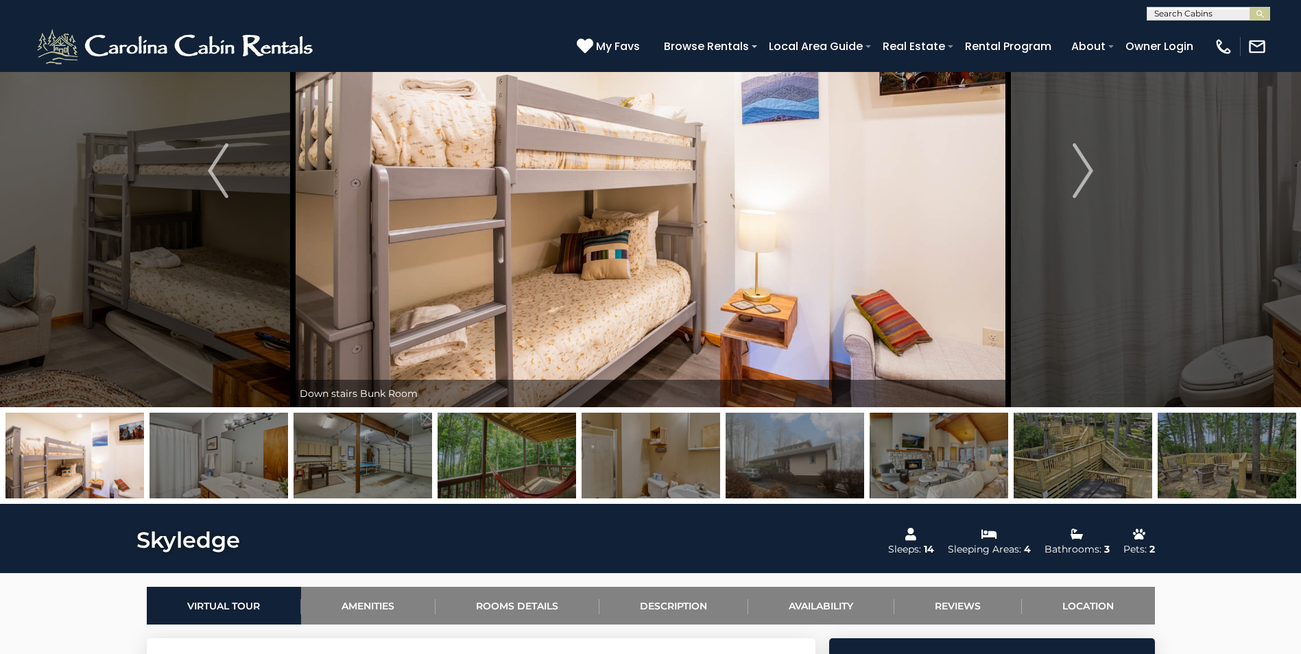
click at [209, 174] on img "Previous" at bounding box center [218, 170] width 21 height 55
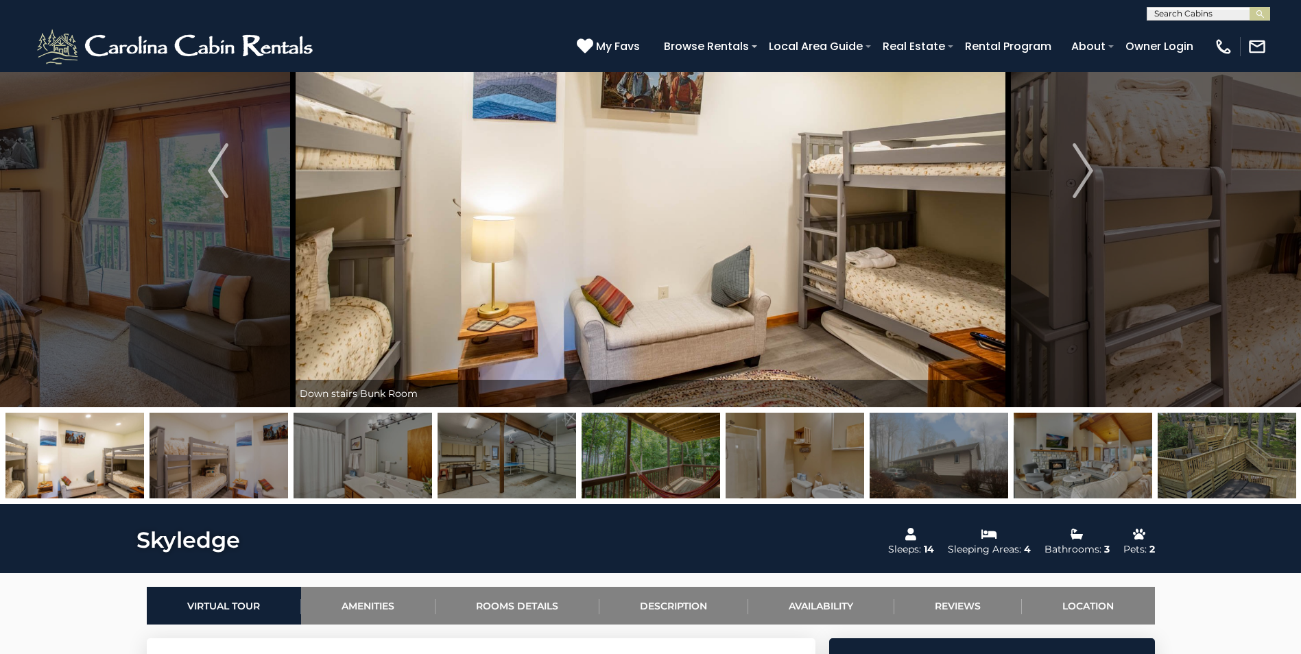
click at [209, 174] on img "Previous" at bounding box center [218, 170] width 21 height 55
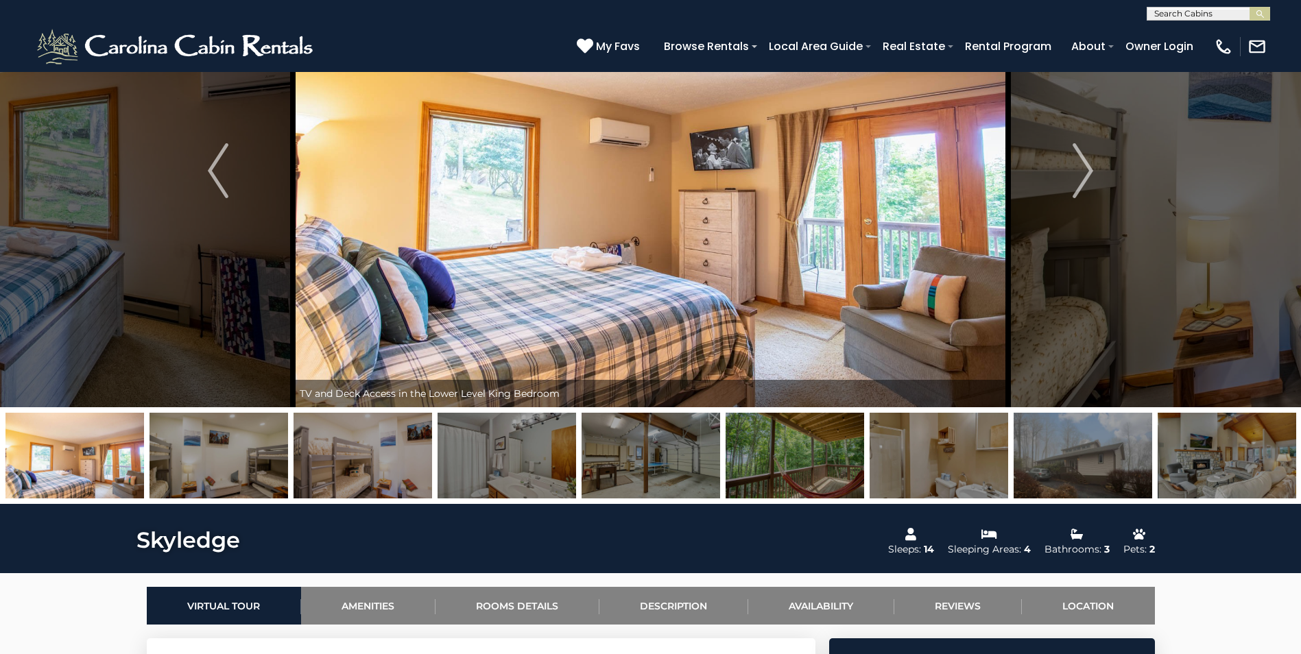
click at [209, 174] on img "Previous" at bounding box center [218, 170] width 21 height 55
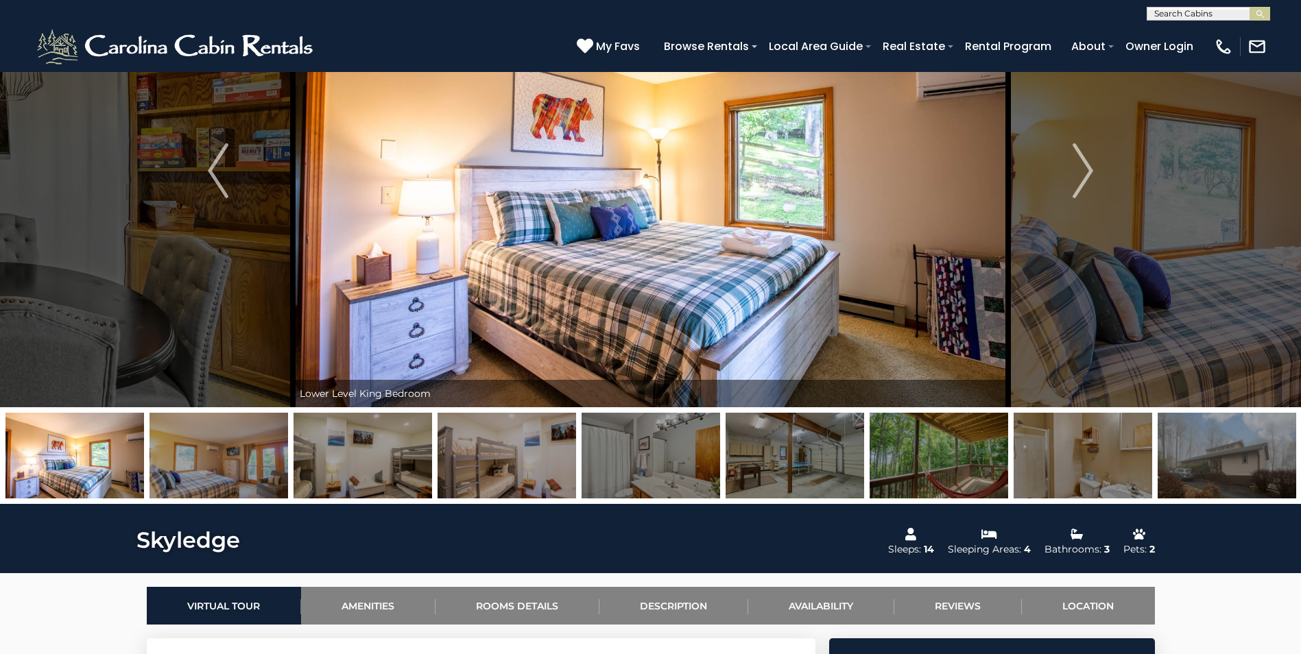
click at [209, 174] on img "Previous" at bounding box center [218, 170] width 21 height 55
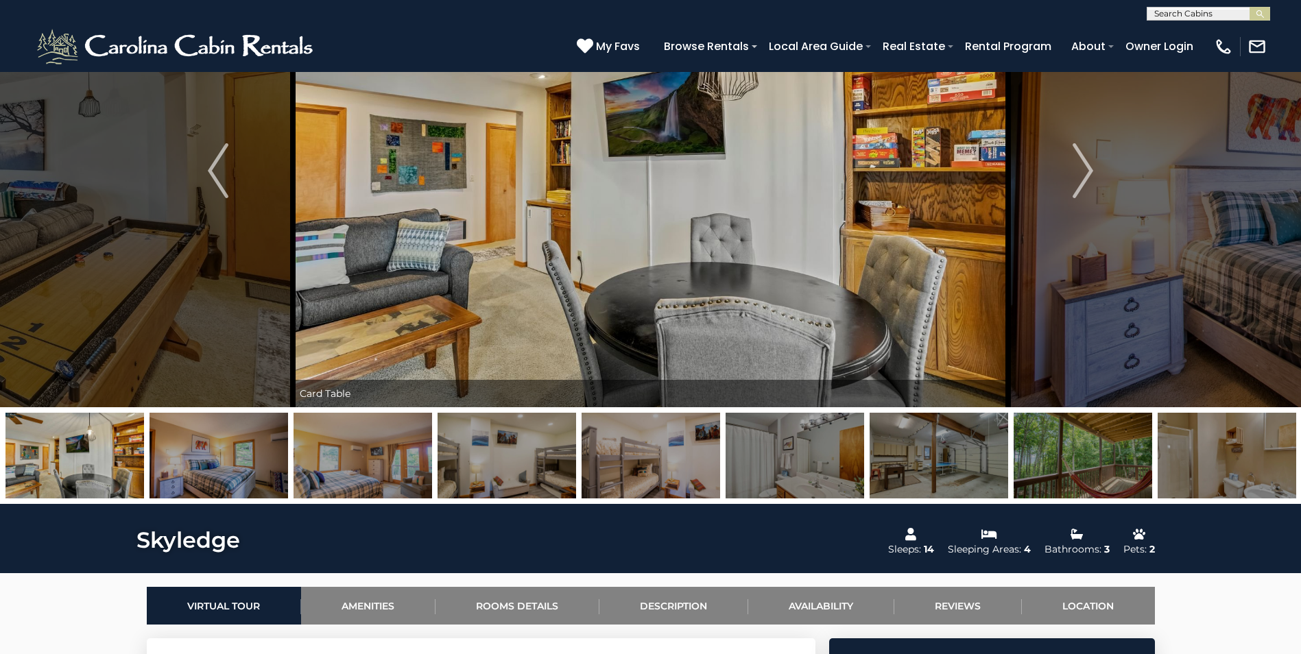
click at [209, 174] on img "Previous" at bounding box center [218, 170] width 21 height 55
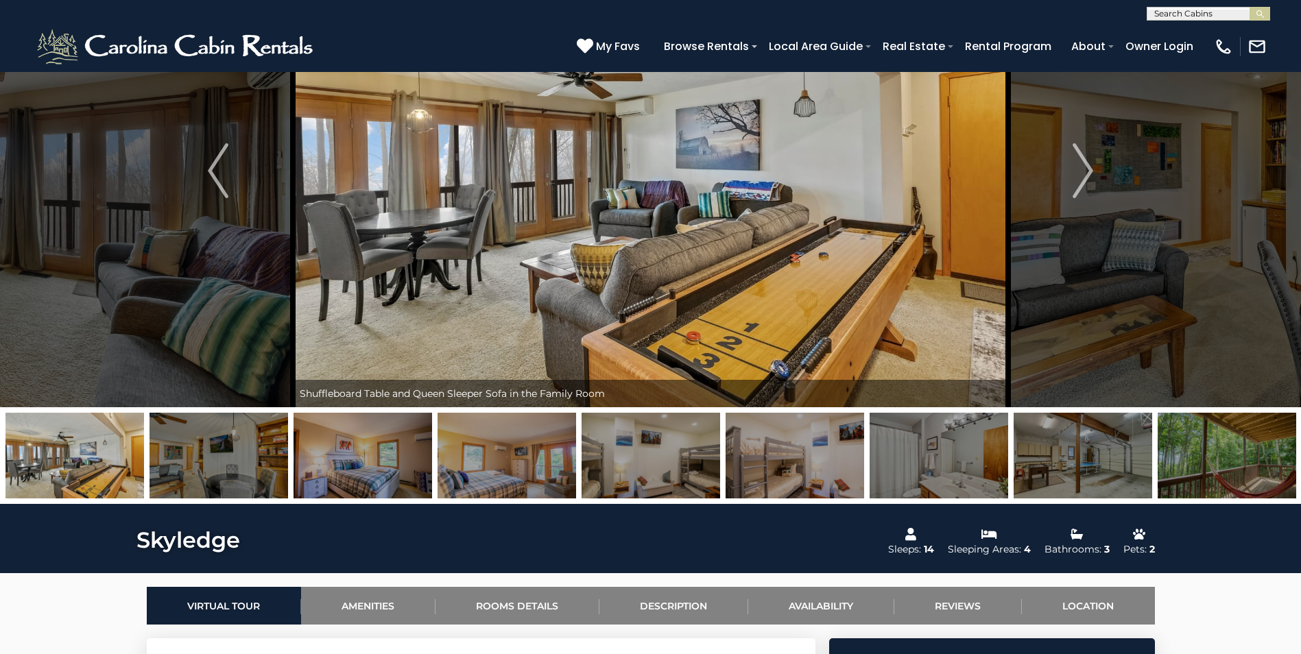
click at [209, 174] on img "Previous" at bounding box center [218, 170] width 21 height 55
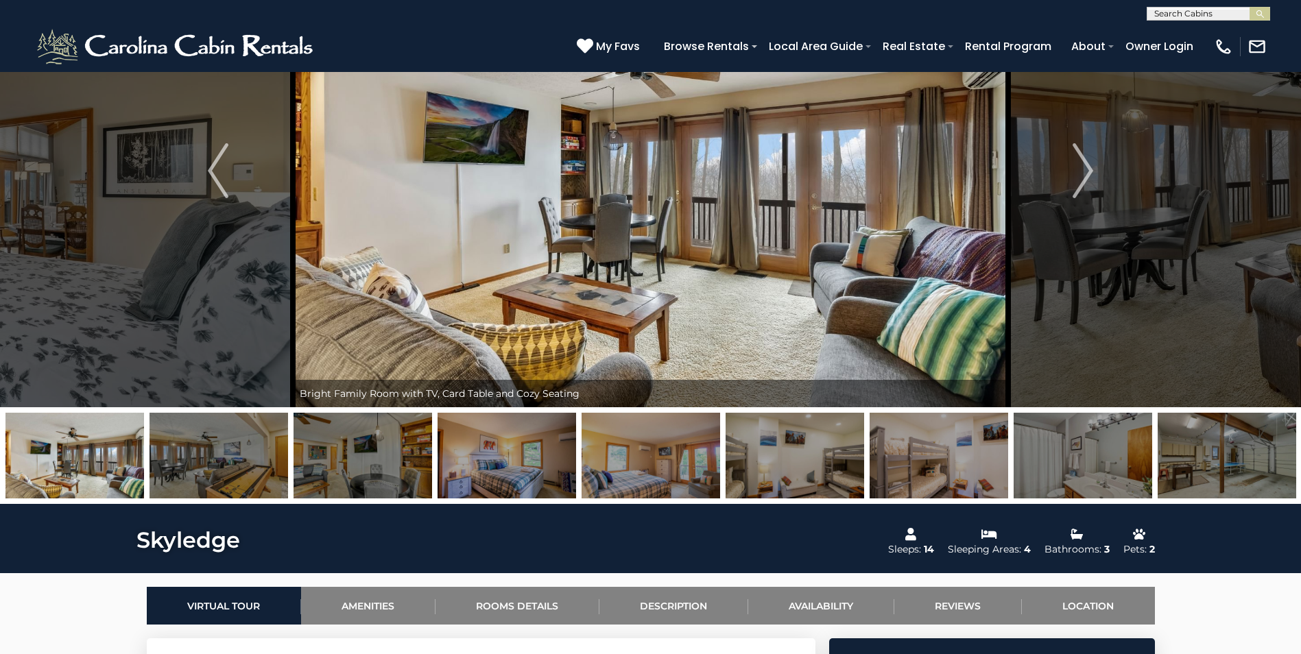
click at [209, 174] on img "Previous" at bounding box center [218, 170] width 21 height 55
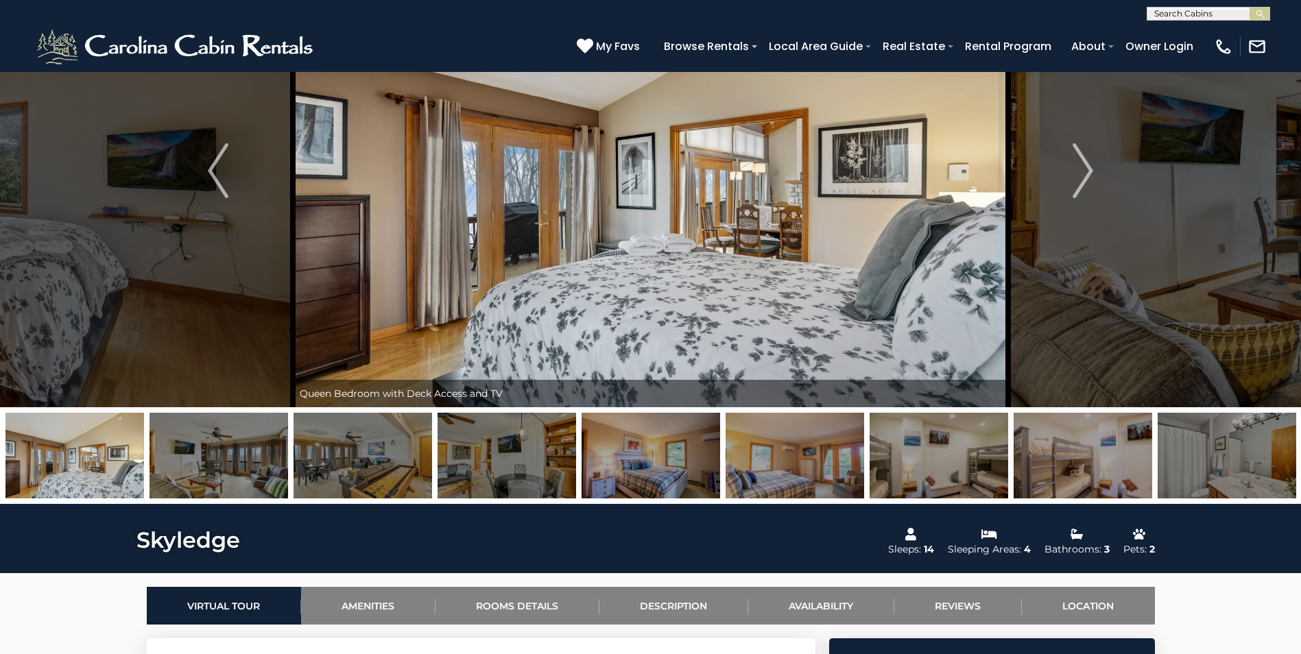
click at [209, 174] on img "Previous" at bounding box center [218, 170] width 21 height 55
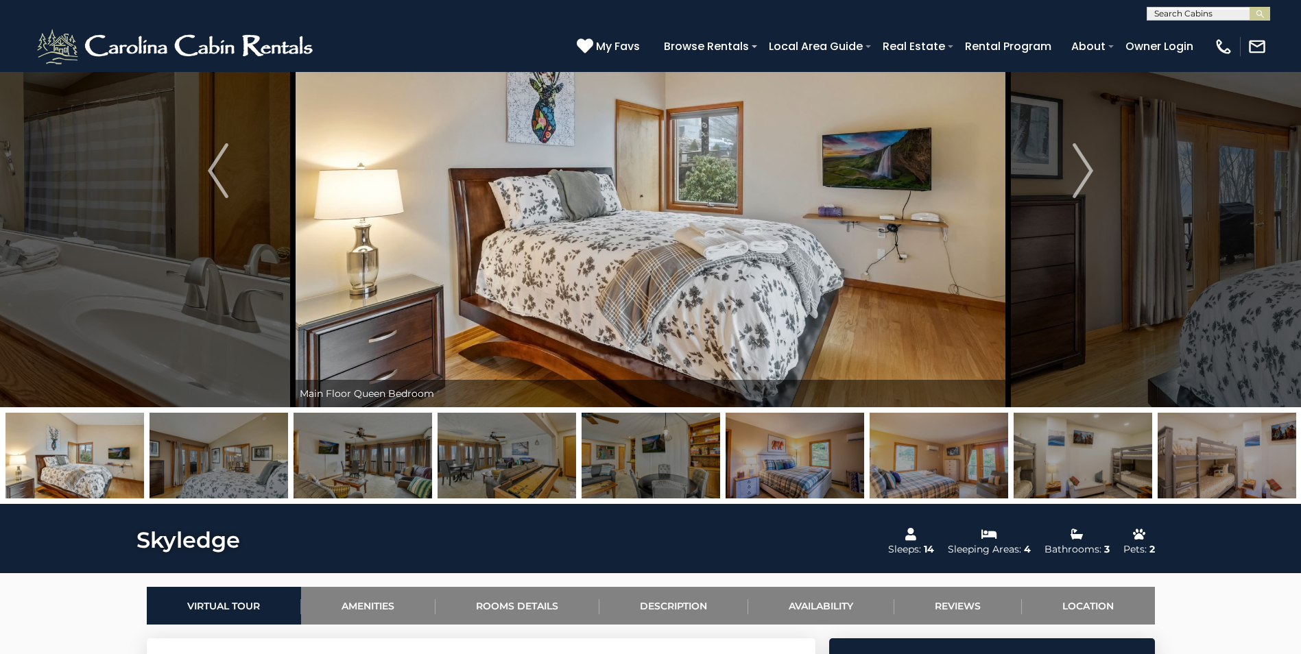
click at [209, 174] on img "Previous" at bounding box center [218, 170] width 21 height 55
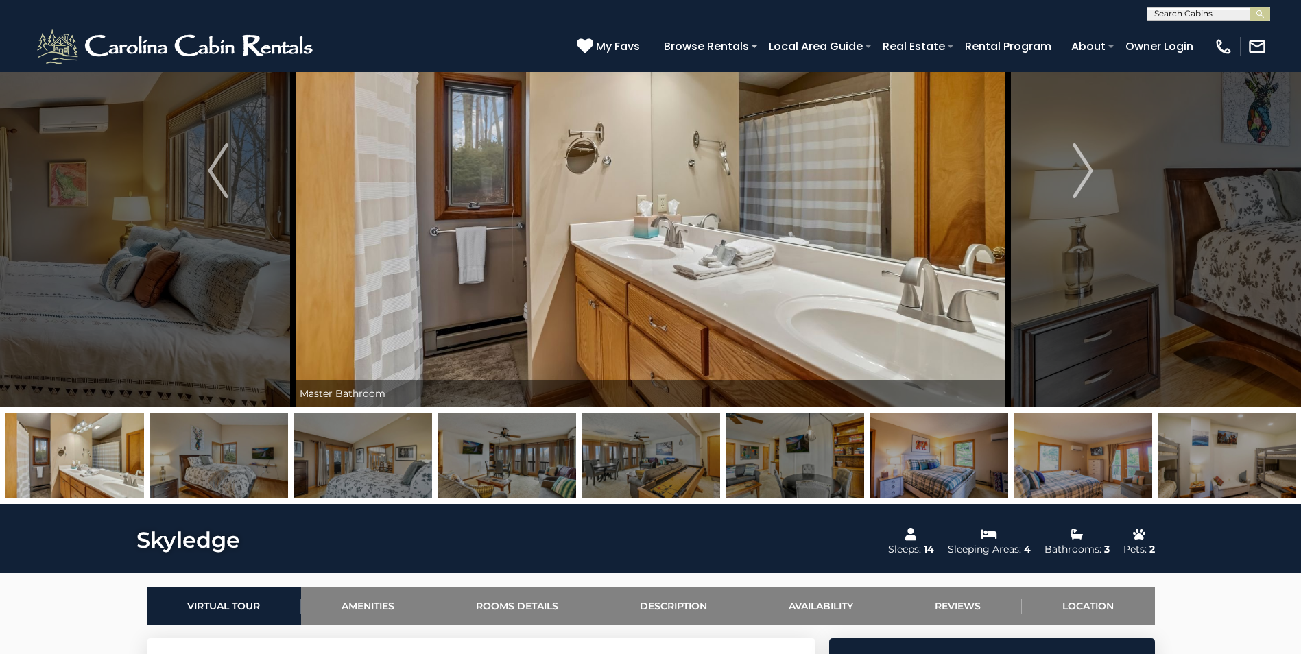
click at [209, 174] on img "Previous" at bounding box center [218, 170] width 21 height 55
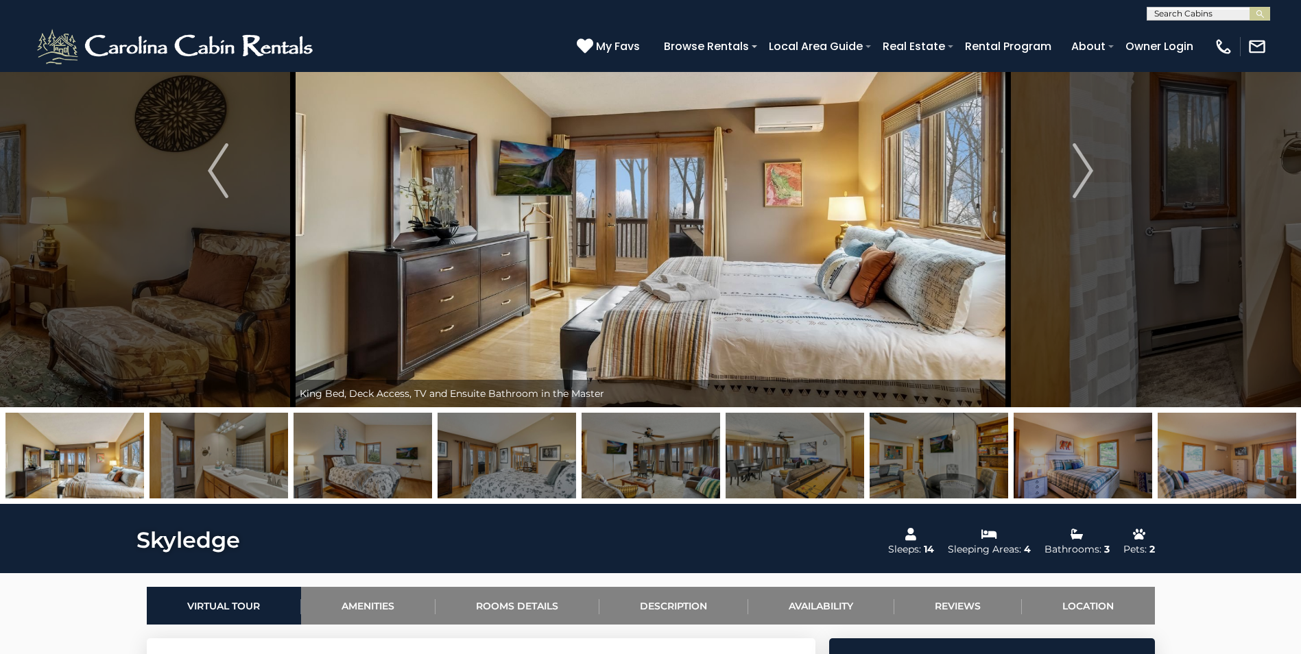
click at [209, 174] on img "Previous" at bounding box center [218, 170] width 21 height 55
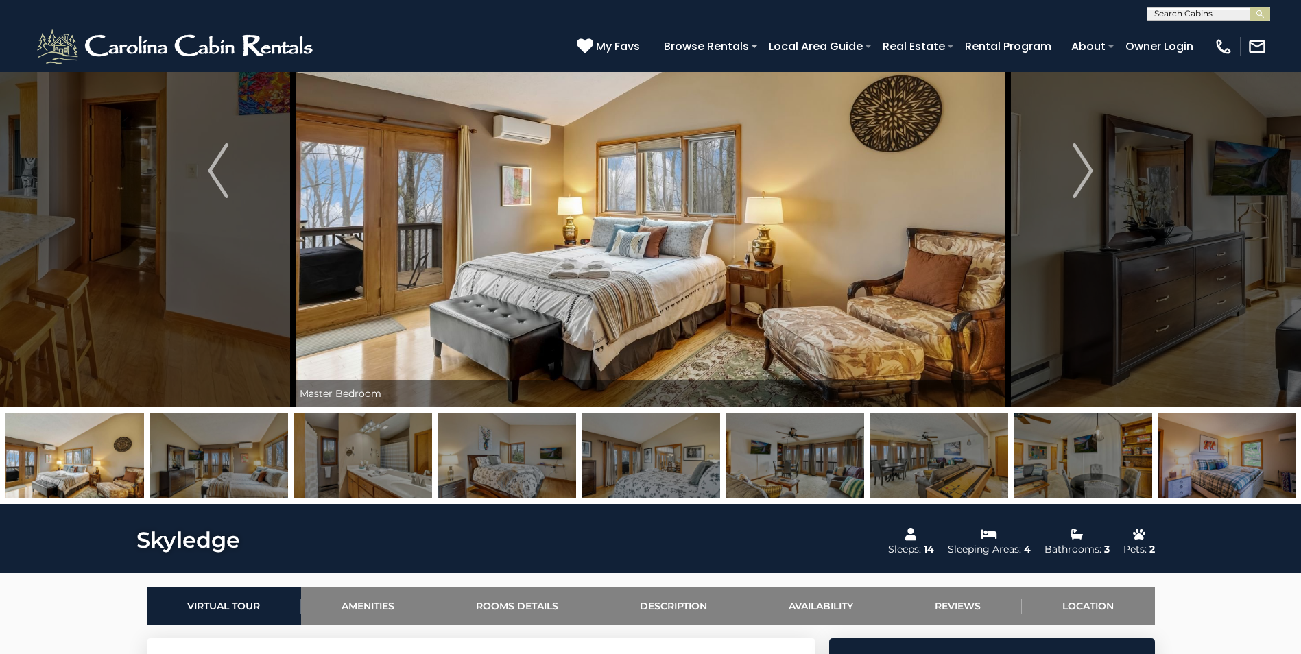
click at [209, 174] on img "Previous" at bounding box center [218, 170] width 21 height 55
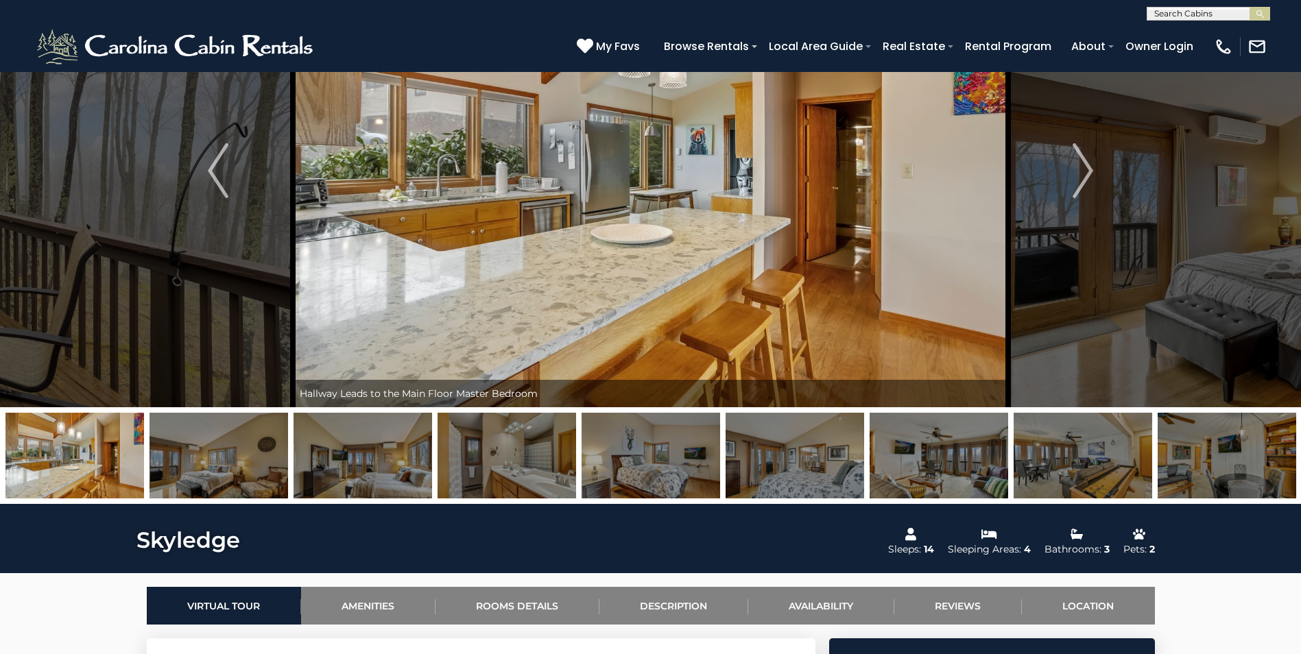
click at [209, 174] on img "Previous" at bounding box center [218, 170] width 21 height 55
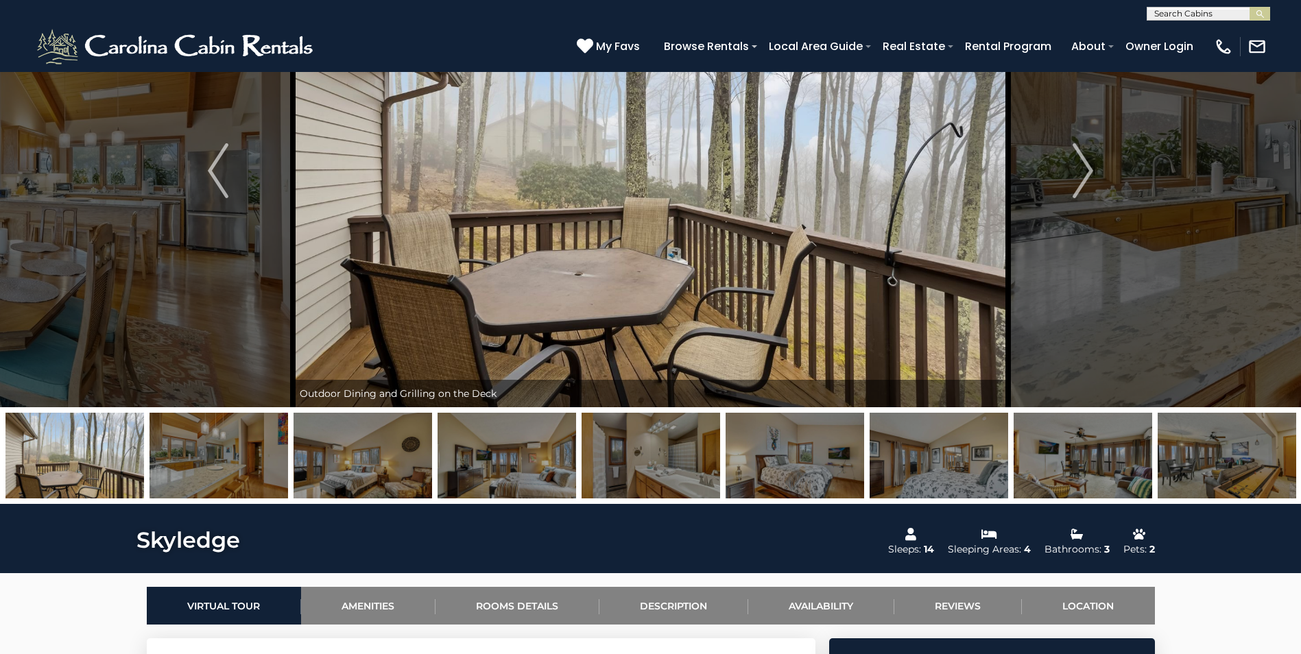
click at [209, 174] on img "Previous" at bounding box center [218, 170] width 21 height 55
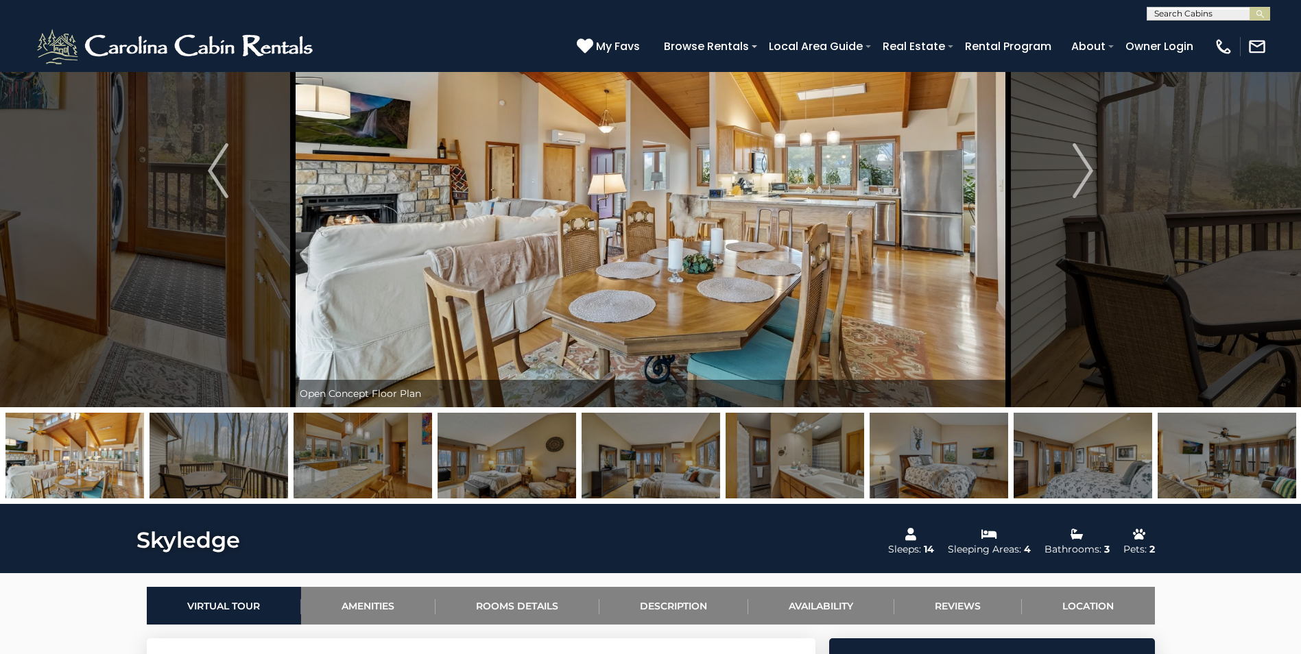
click at [209, 174] on img "Previous" at bounding box center [218, 170] width 21 height 55
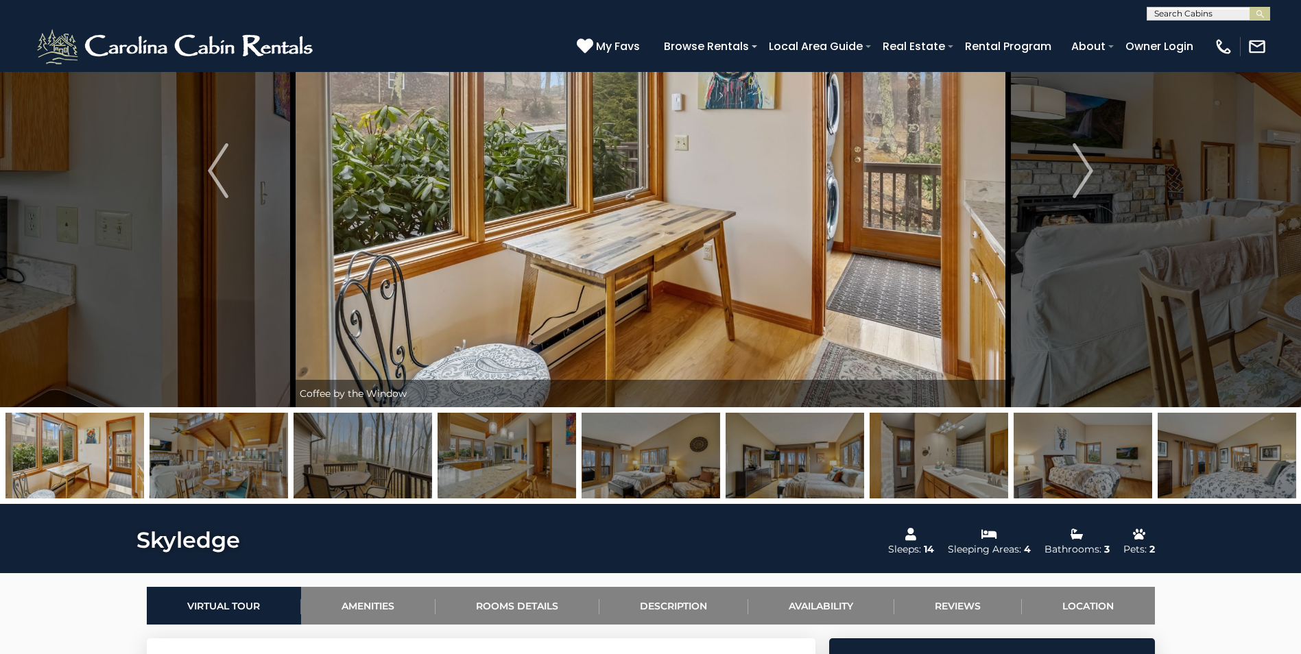
click at [209, 174] on img "Previous" at bounding box center [218, 170] width 21 height 55
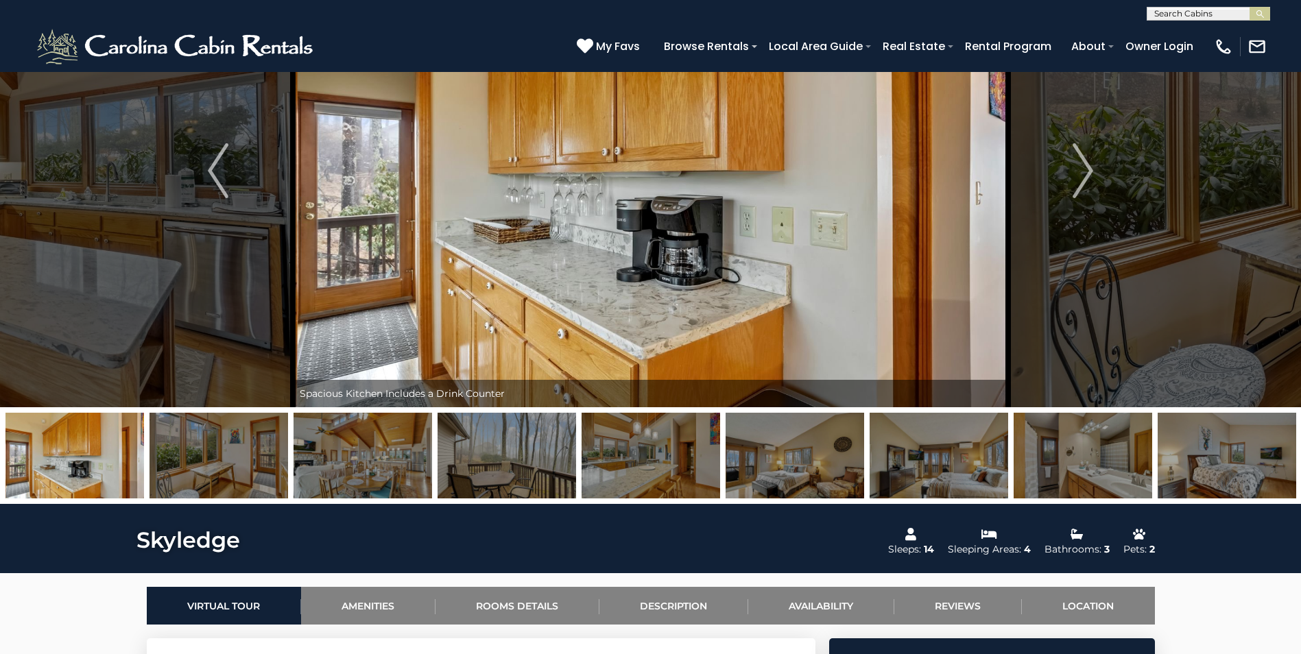
click at [1080, 164] on img "Next" at bounding box center [1083, 170] width 21 height 55
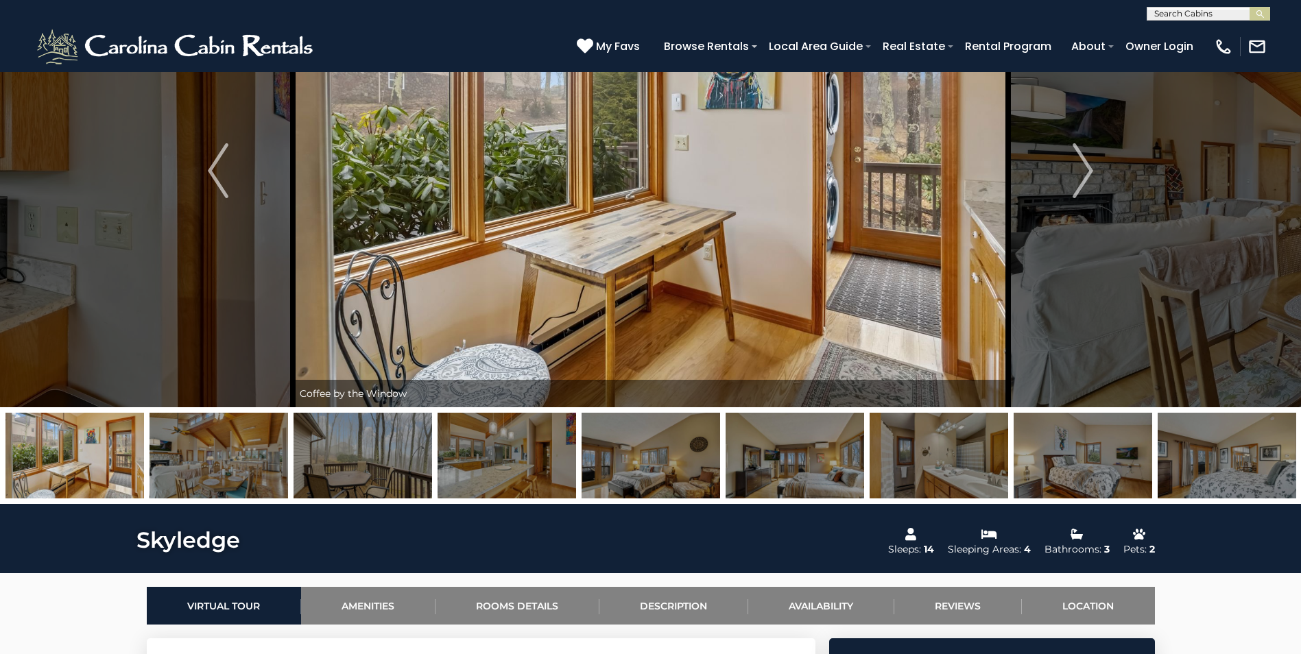
click at [1086, 174] on img "Next" at bounding box center [1083, 170] width 21 height 55
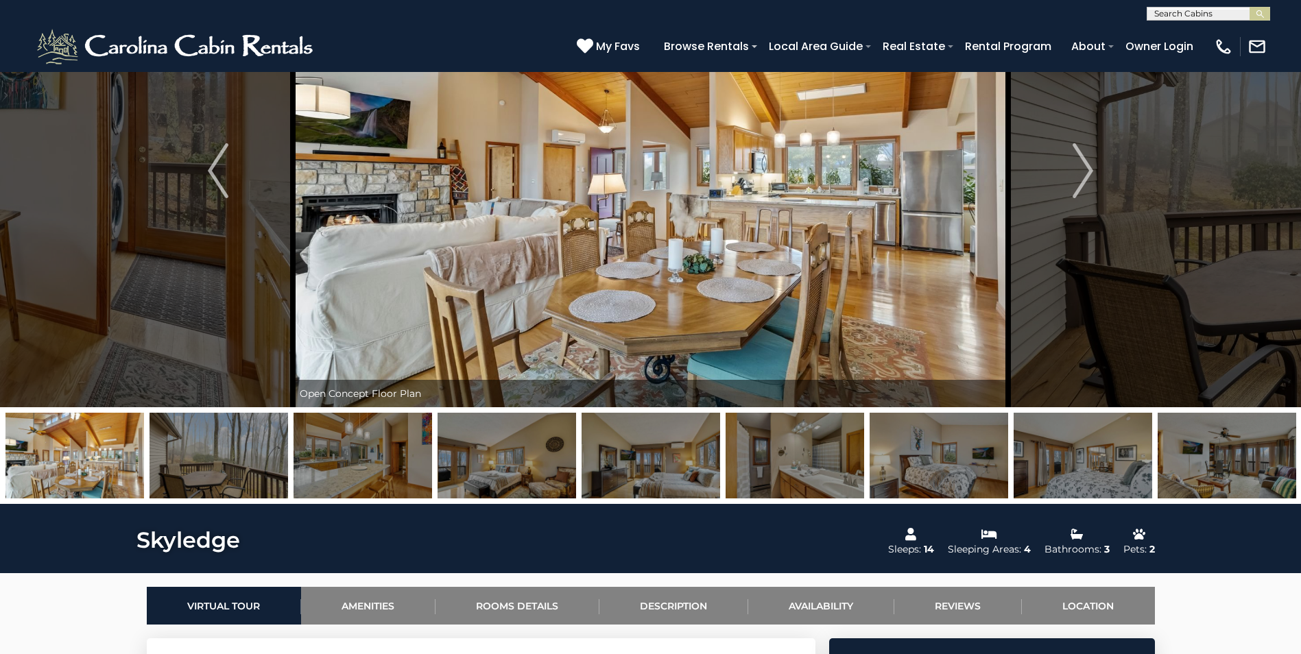
click at [1084, 174] on img "Next" at bounding box center [1083, 170] width 21 height 55
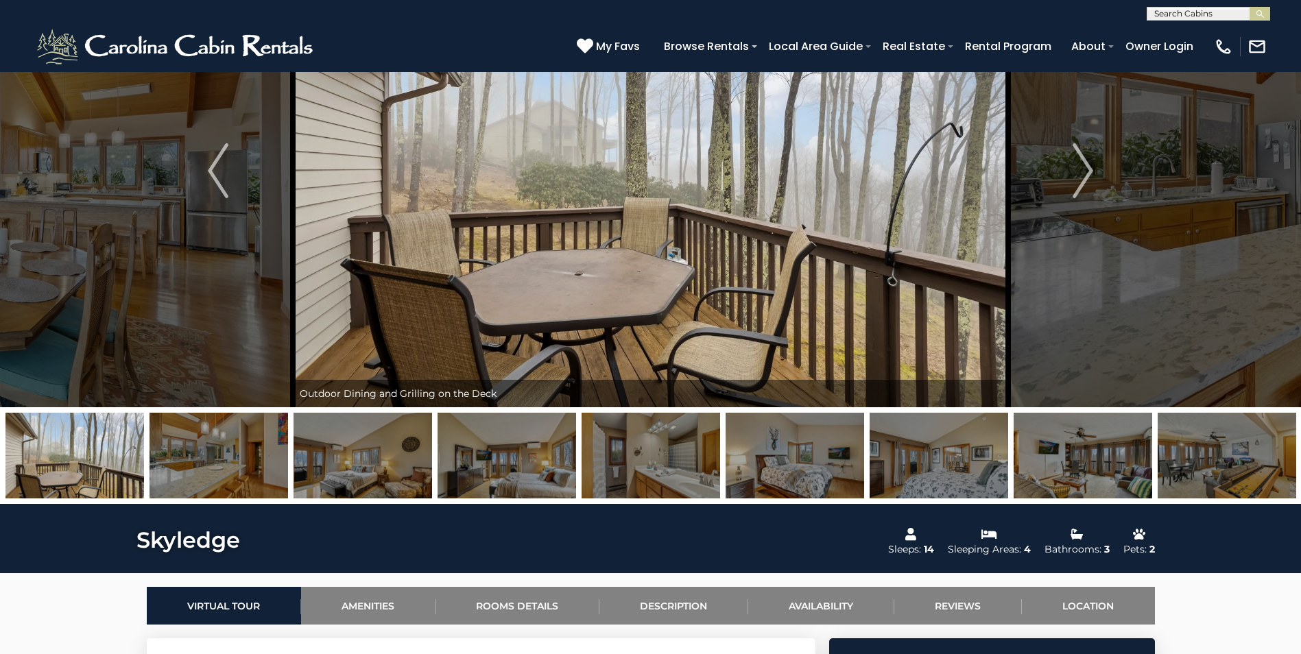
click at [1084, 174] on img "Next" at bounding box center [1083, 170] width 21 height 55
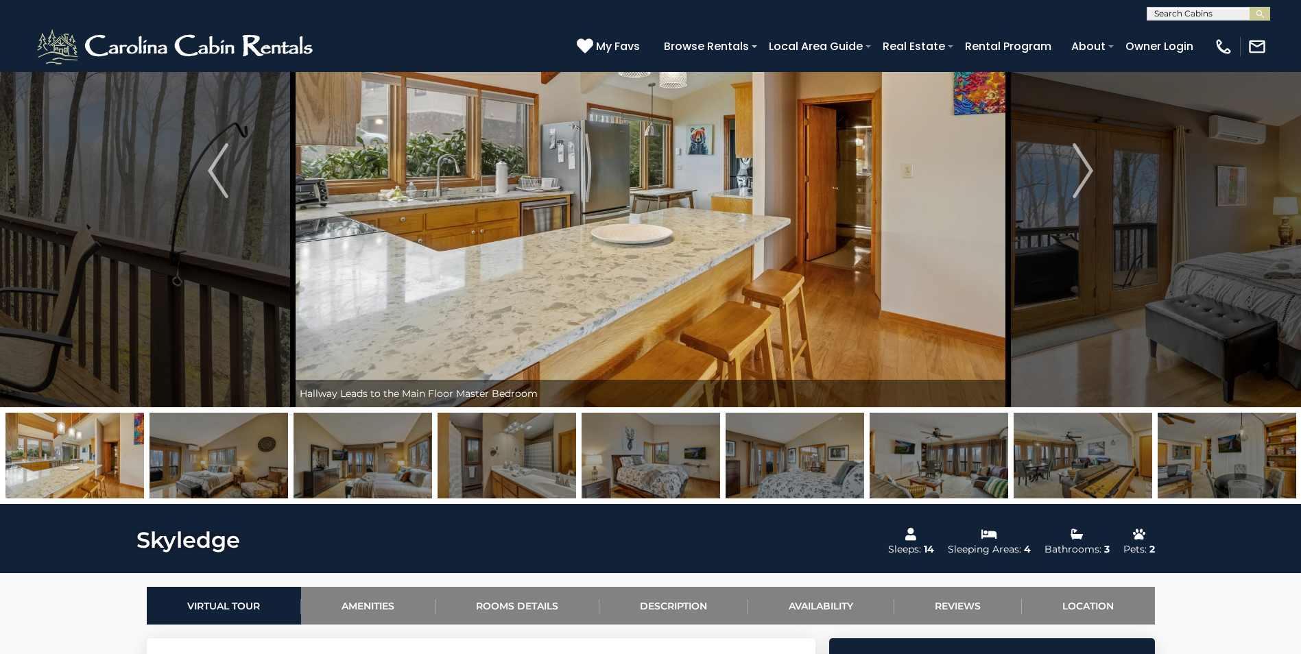
click at [1084, 174] on img "Next" at bounding box center [1083, 170] width 21 height 55
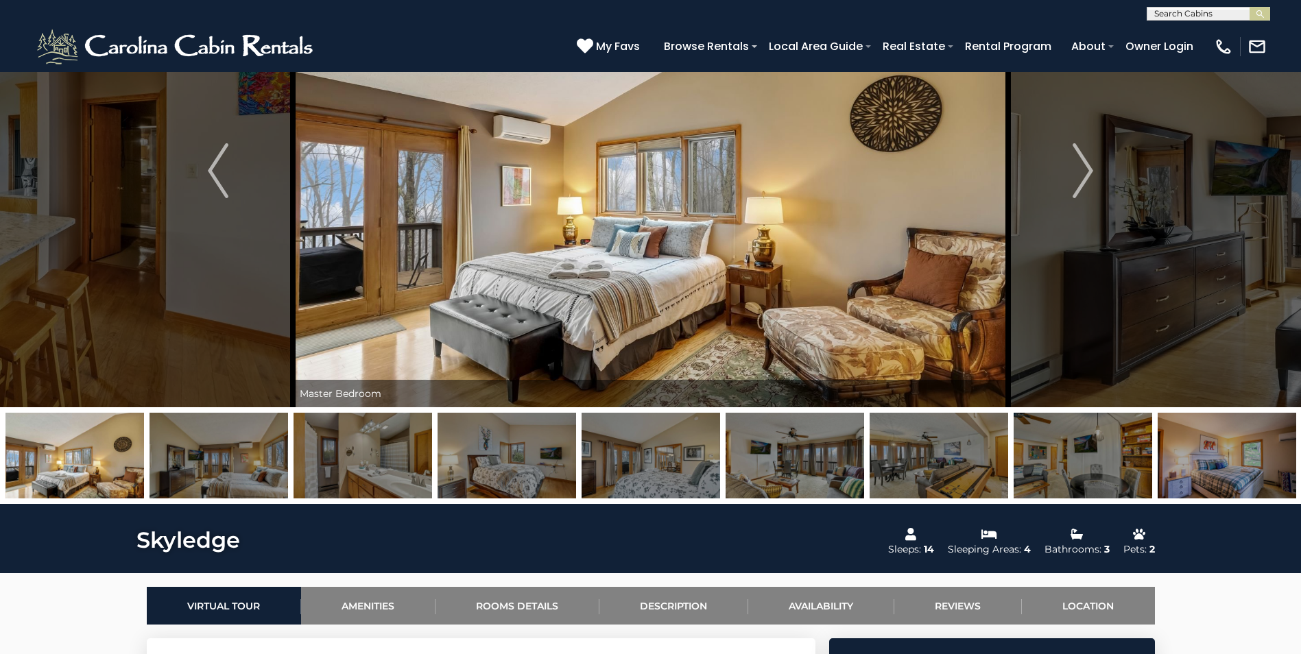
click at [1084, 174] on img "Next" at bounding box center [1083, 170] width 21 height 55
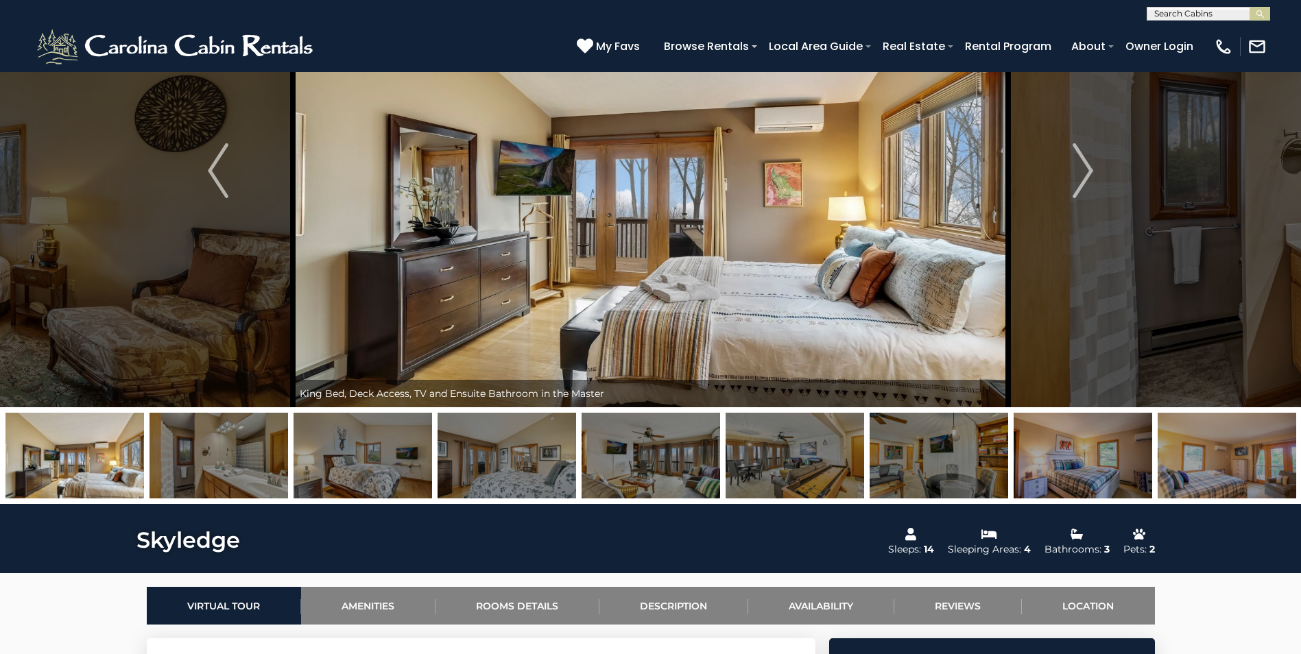
click at [1084, 174] on img "Next" at bounding box center [1083, 170] width 21 height 55
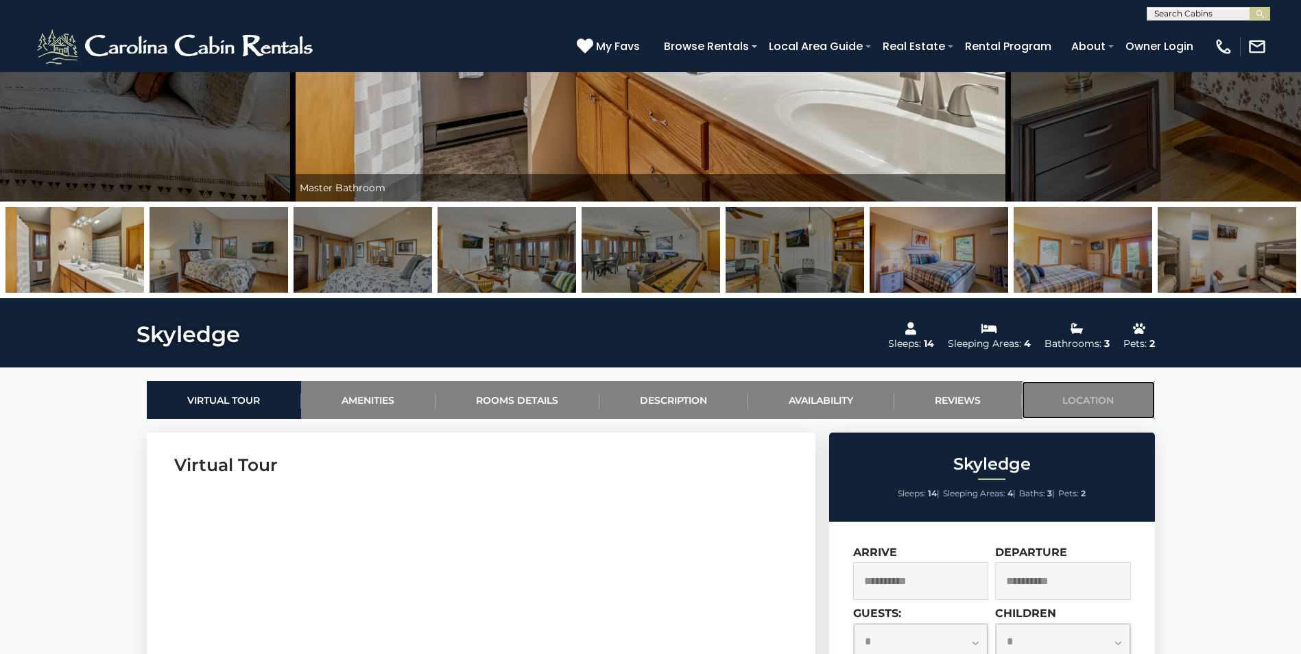
click at [1085, 388] on link "Location" at bounding box center [1088, 400] width 133 height 38
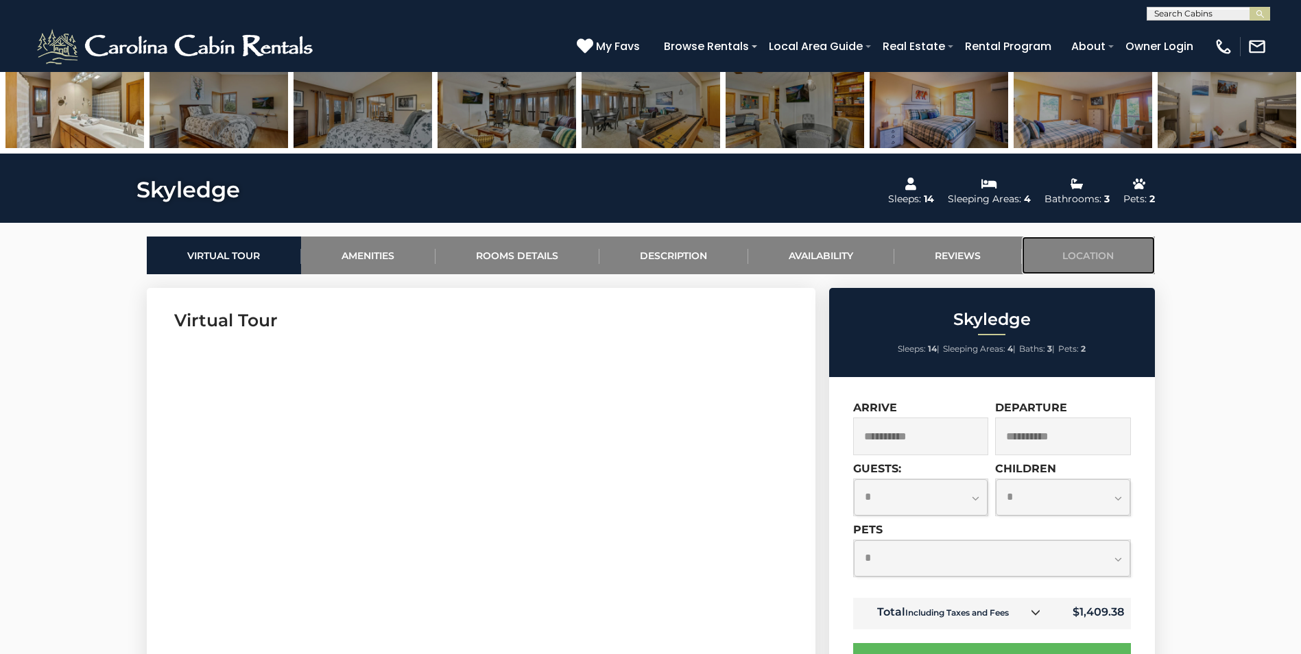
scroll to position [556, 0]
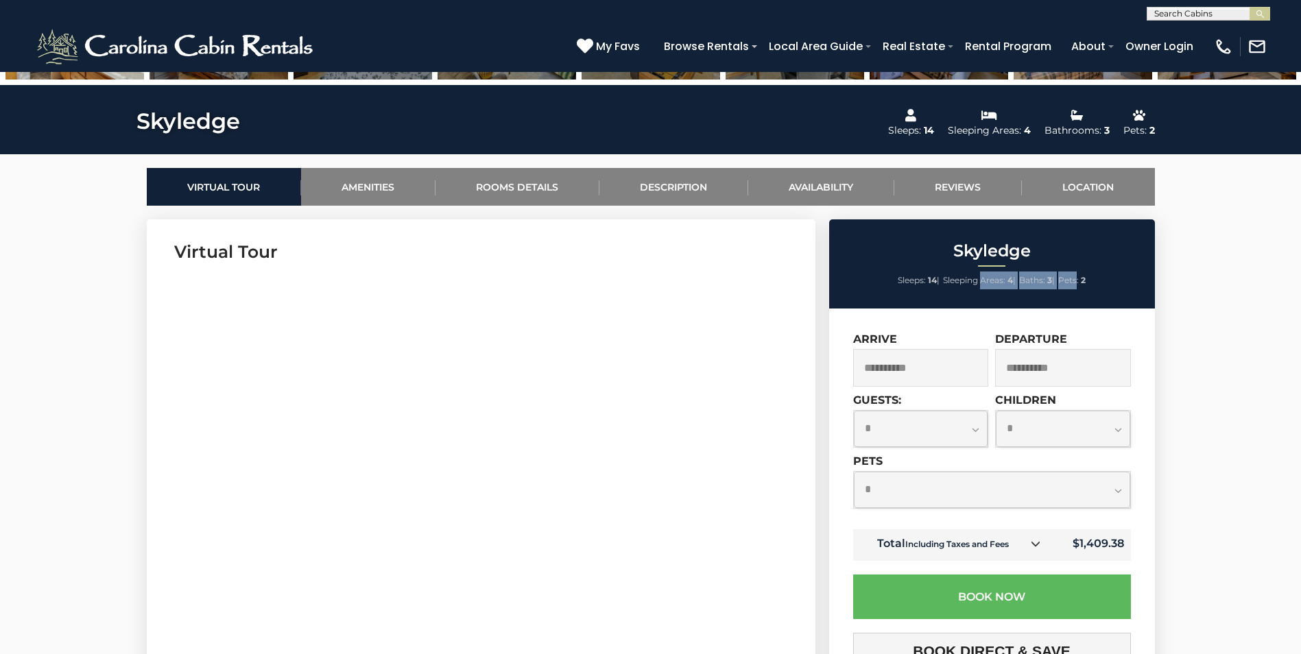
drag, startPoint x: 981, startPoint y: 279, endPoint x: 1095, endPoint y: 286, distance: 114.1
click at [1094, 285] on ul "Sleeps: 14 | Sleeping Areas: 4 | Baths: 3 | Pets: 2" at bounding box center [992, 281] width 319 height 18
drag, startPoint x: 1095, startPoint y: 286, endPoint x: 1110, endPoint y: 293, distance: 16.6
click at [1108, 292] on div "Skyledge Sleeps: 14 | Sleeping Areas: 4 | Baths: 3 | Pets: 2" at bounding box center [992, 263] width 326 height 89
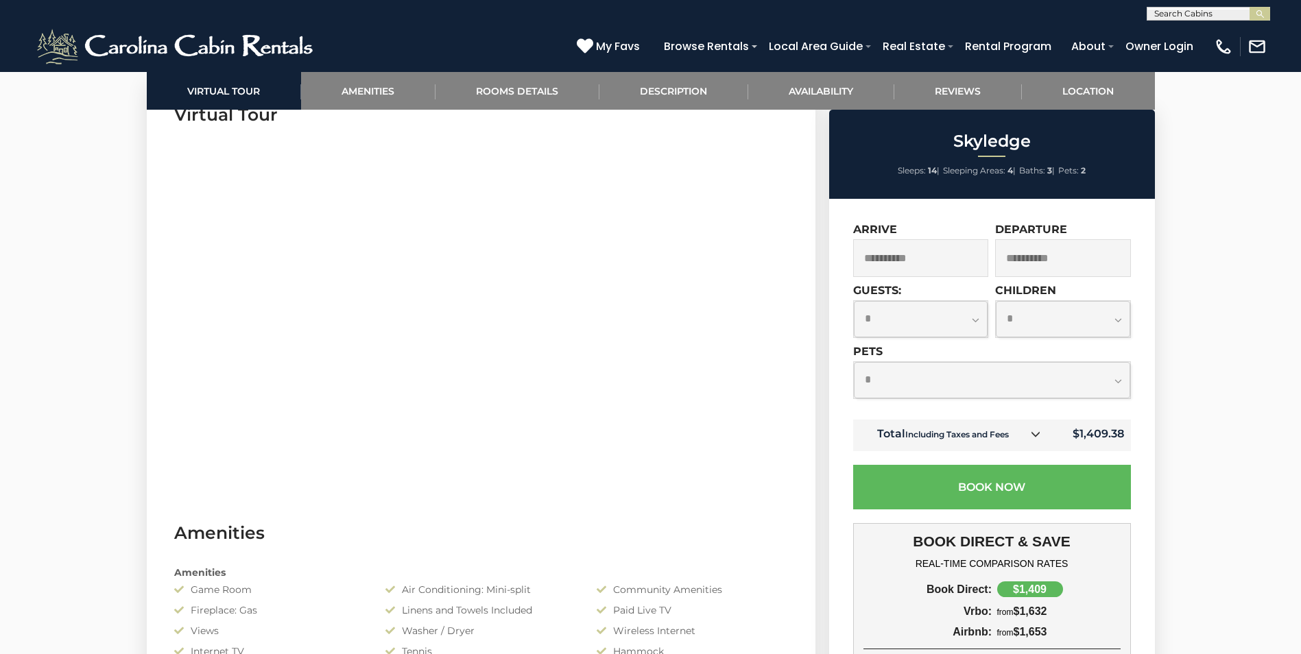
scroll to position [762, 0]
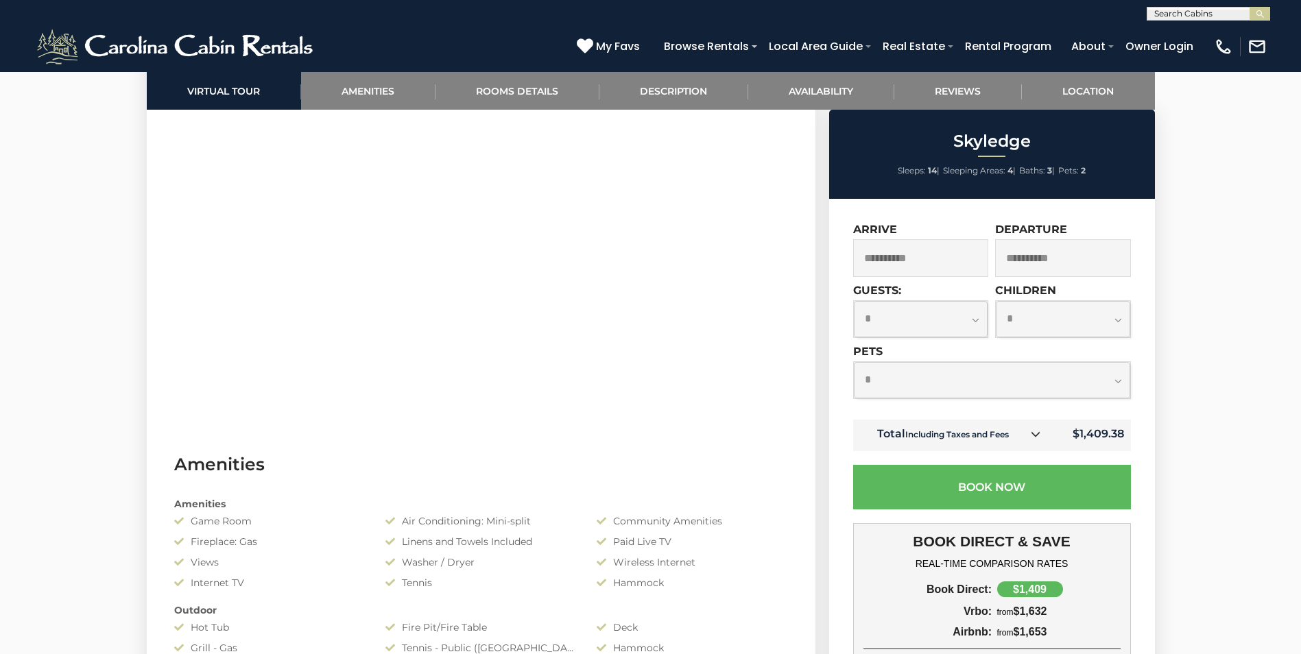
click at [1023, 433] on td "Total Including Taxes and Fees" at bounding box center [952, 436] width 198 height 32
click at [1038, 433] on icon at bounding box center [1036, 434] width 10 height 10
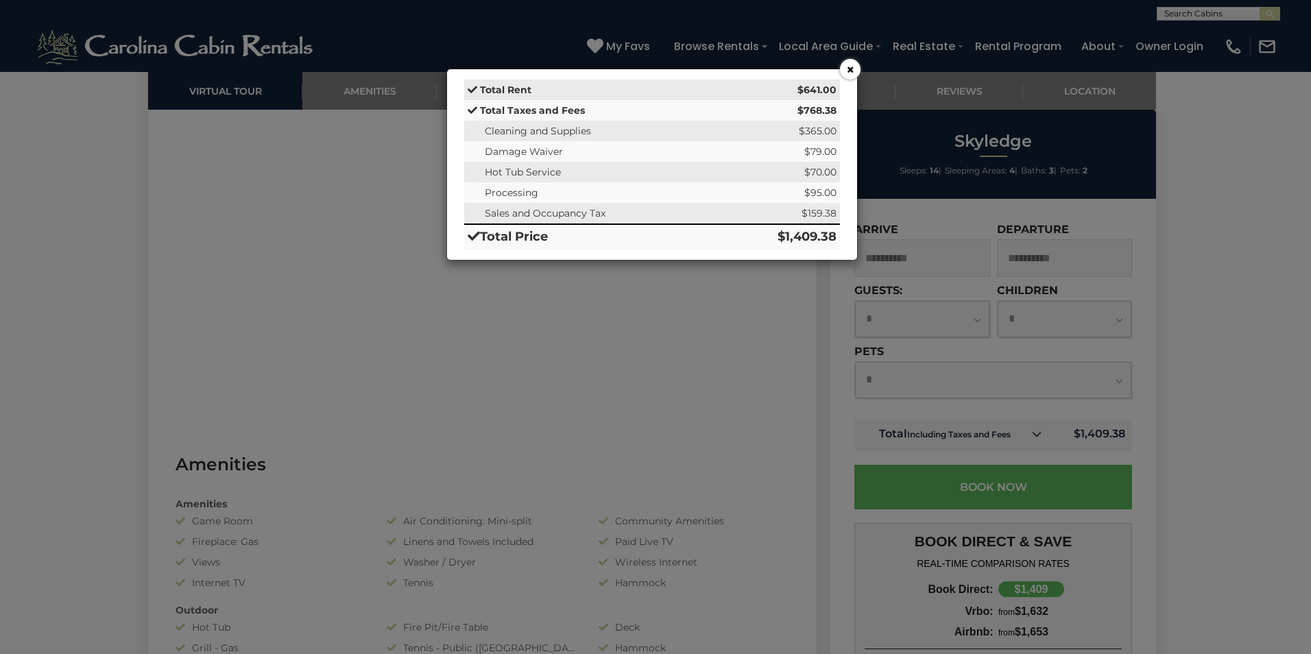
click at [808, 302] on div "× Total Rent $641.00 Total Taxes and Fees $768.38 Cleaning and Supplies $365.00…" at bounding box center [655, 327] width 1311 height 654
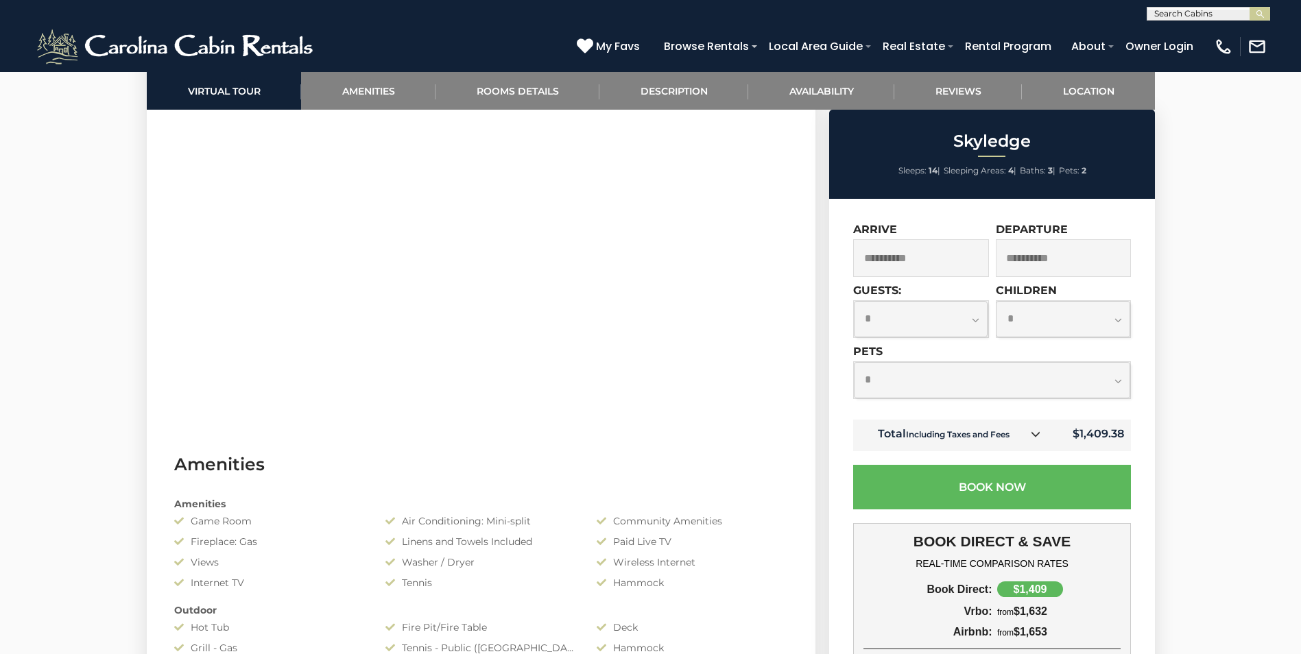
click at [1155, 200] on div "Skyledge Sleeps: 14 | Sleeping Areas: 4 | Baths: 3 | Pets: 2 $1,409 including t…" at bounding box center [993, 494] width 343 height 769
click at [918, 258] on input "**********" at bounding box center [921, 258] width 136 height 38
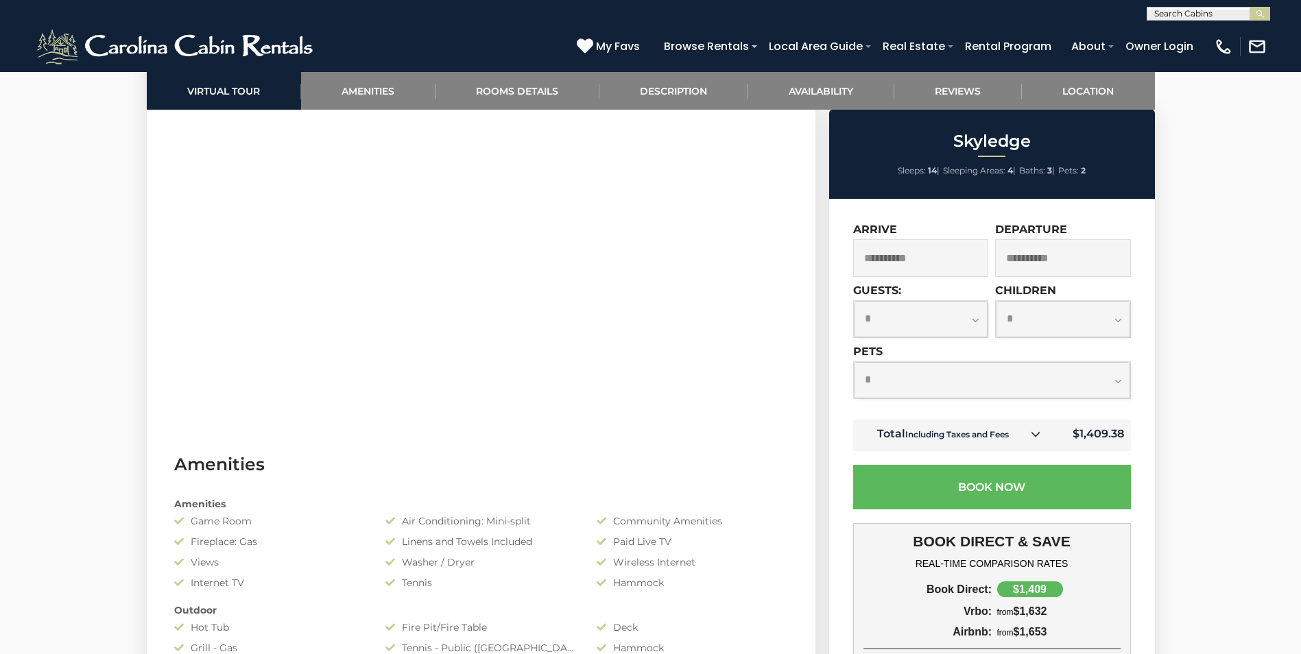
drag, startPoint x: 1124, startPoint y: 403, endPoint x: 1154, endPoint y: 399, distance: 29.8
click at [1125, 403] on div "**********" at bounding box center [992, 382] width 278 height 75
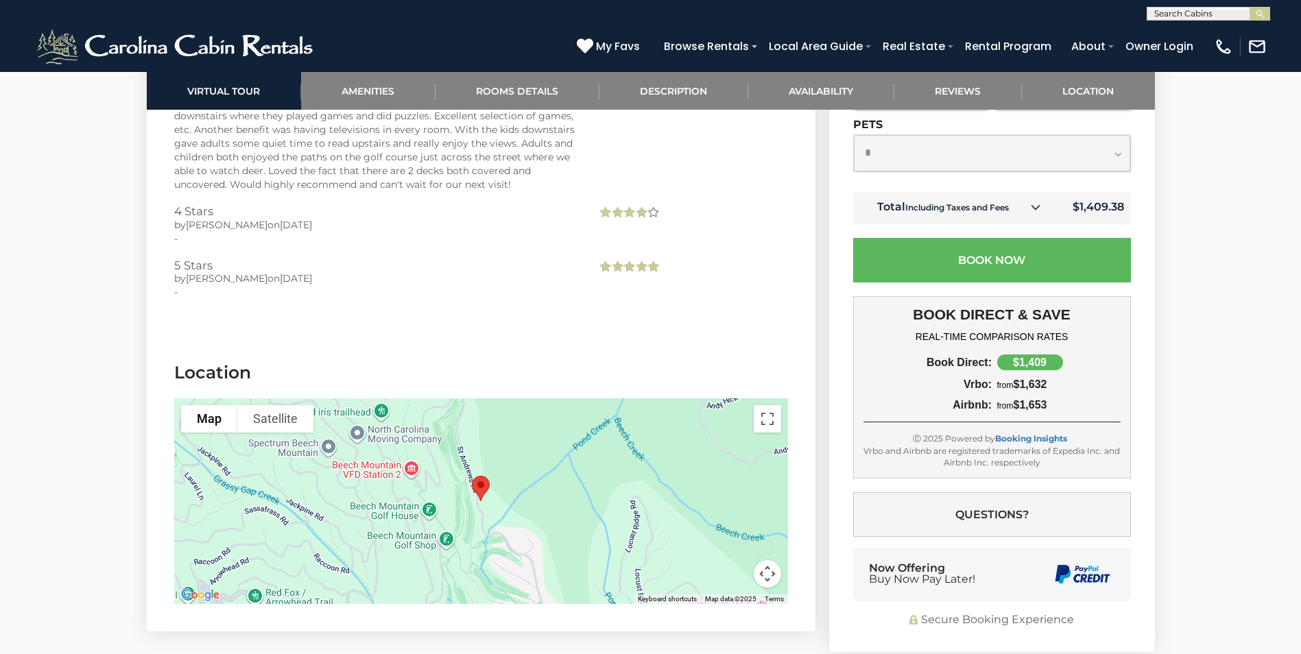
scroll to position [3897, 0]
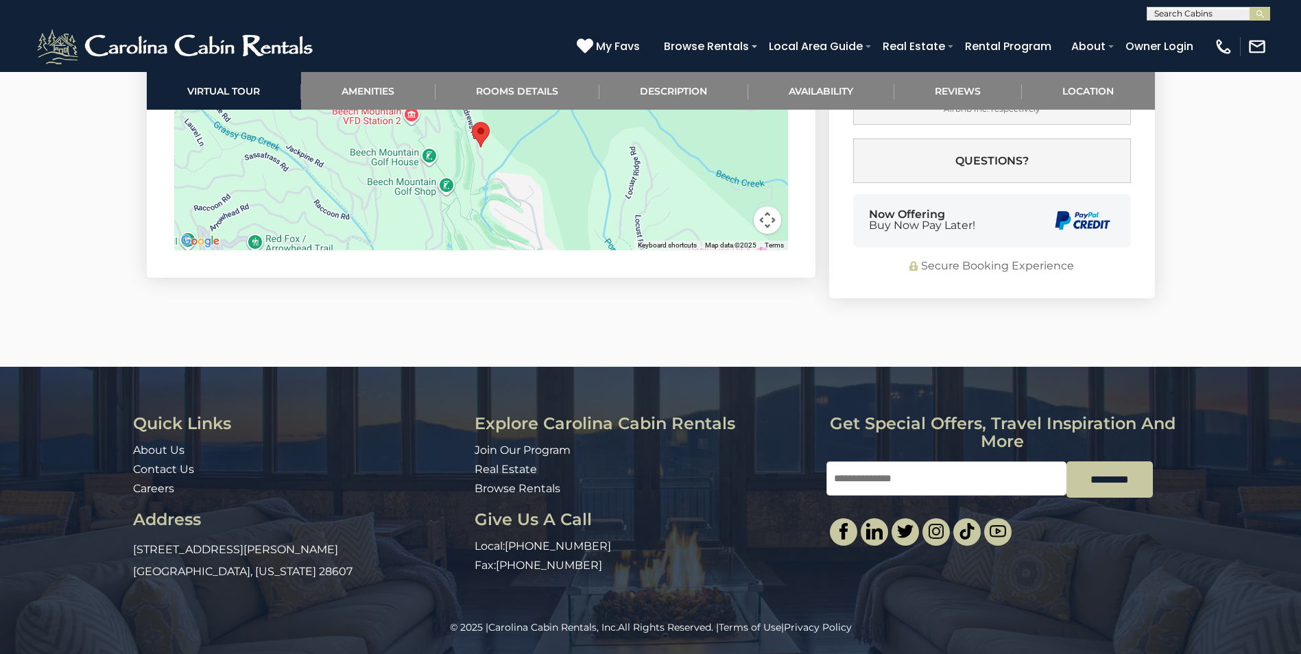
drag, startPoint x: 1307, startPoint y: 309, endPoint x: 1267, endPoint y: 582, distance: 275.9
click at [1299, 548] on div "Quick Links About Us Contact Us Careers Address [STREET_ADDRESS][PERSON_NAME][U…" at bounding box center [650, 494] width 1301 height 254
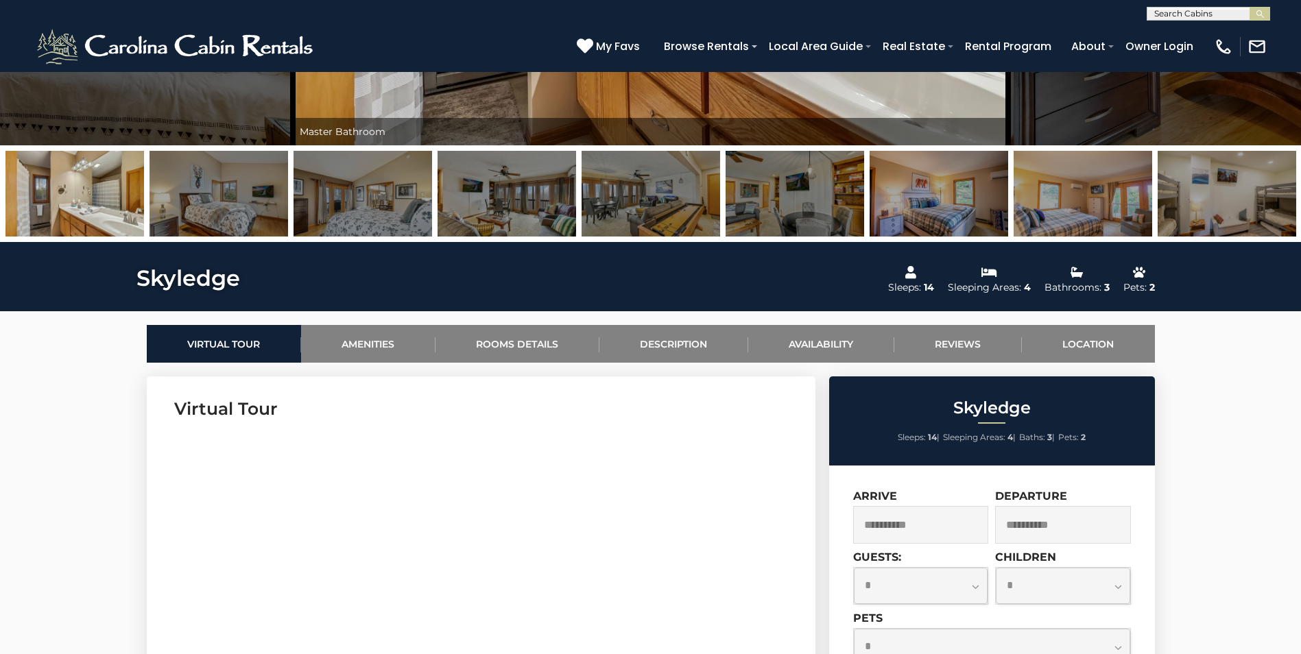
scroll to position [536, 0]
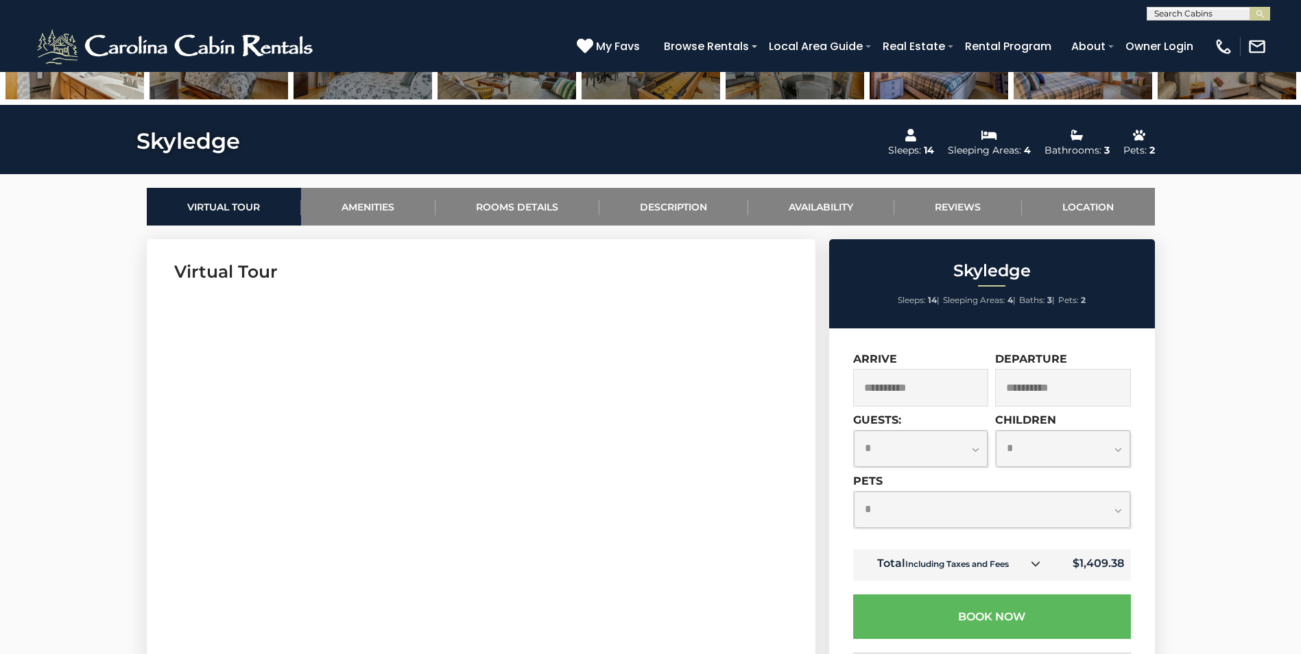
drag, startPoint x: 895, startPoint y: 298, endPoint x: 1110, endPoint y: 300, distance: 215.4
click at [1110, 300] on ul "Sleeps: 14 | Sleeping Areas: 4 | Baths: 3 | Pets: 2" at bounding box center [992, 300] width 319 height 18
drag, startPoint x: 1110, startPoint y: 300, endPoint x: 1131, endPoint y: 323, distance: 30.6
click at [1131, 323] on div "Skyledge Sleeps: 14 | Sleeping Areas: 4 | Baths: 3 | Pets: 2" at bounding box center [992, 283] width 326 height 89
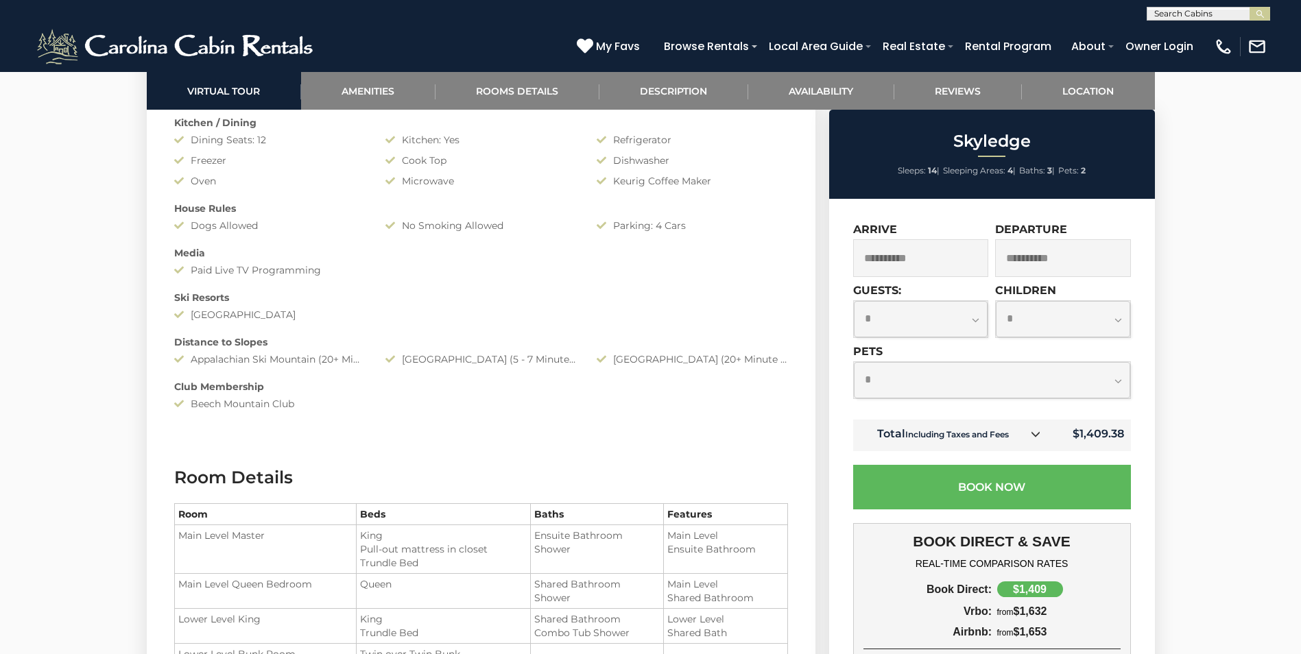
scroll to position [1565, 0]
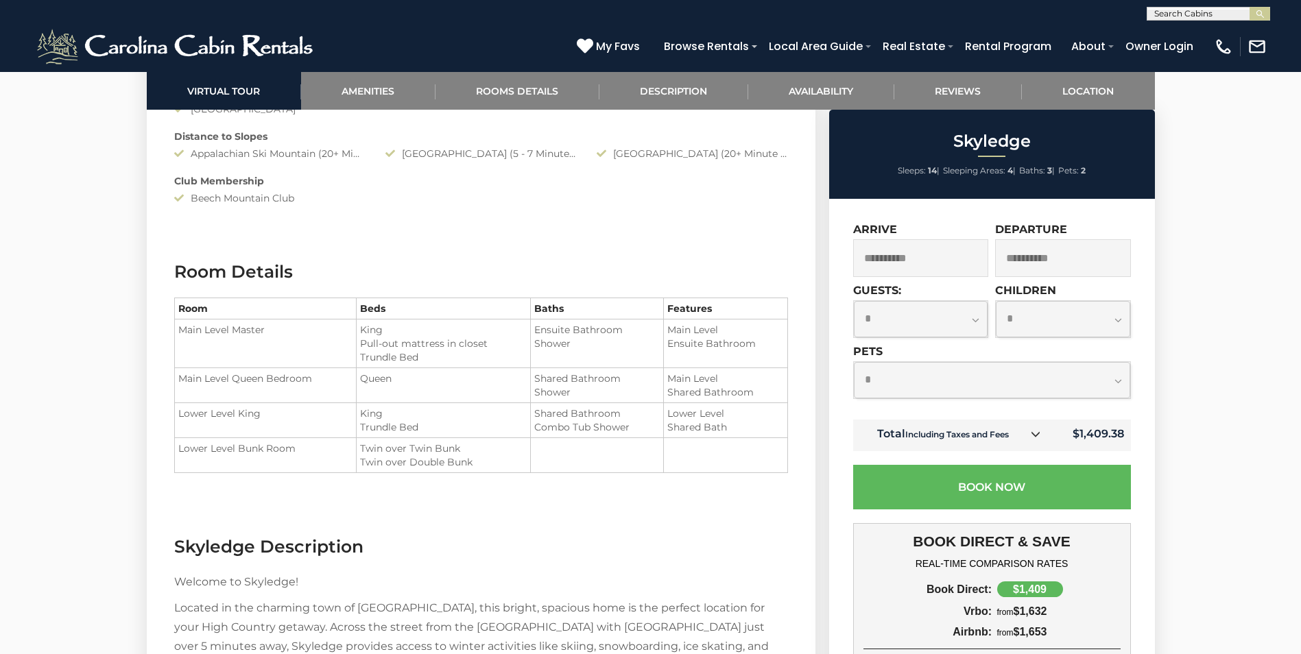
click at [462, 273] on h3 "Room Details" at bounding box center [481, 272] width 614 height 24
